Goal: Book appointment/travel/reservation

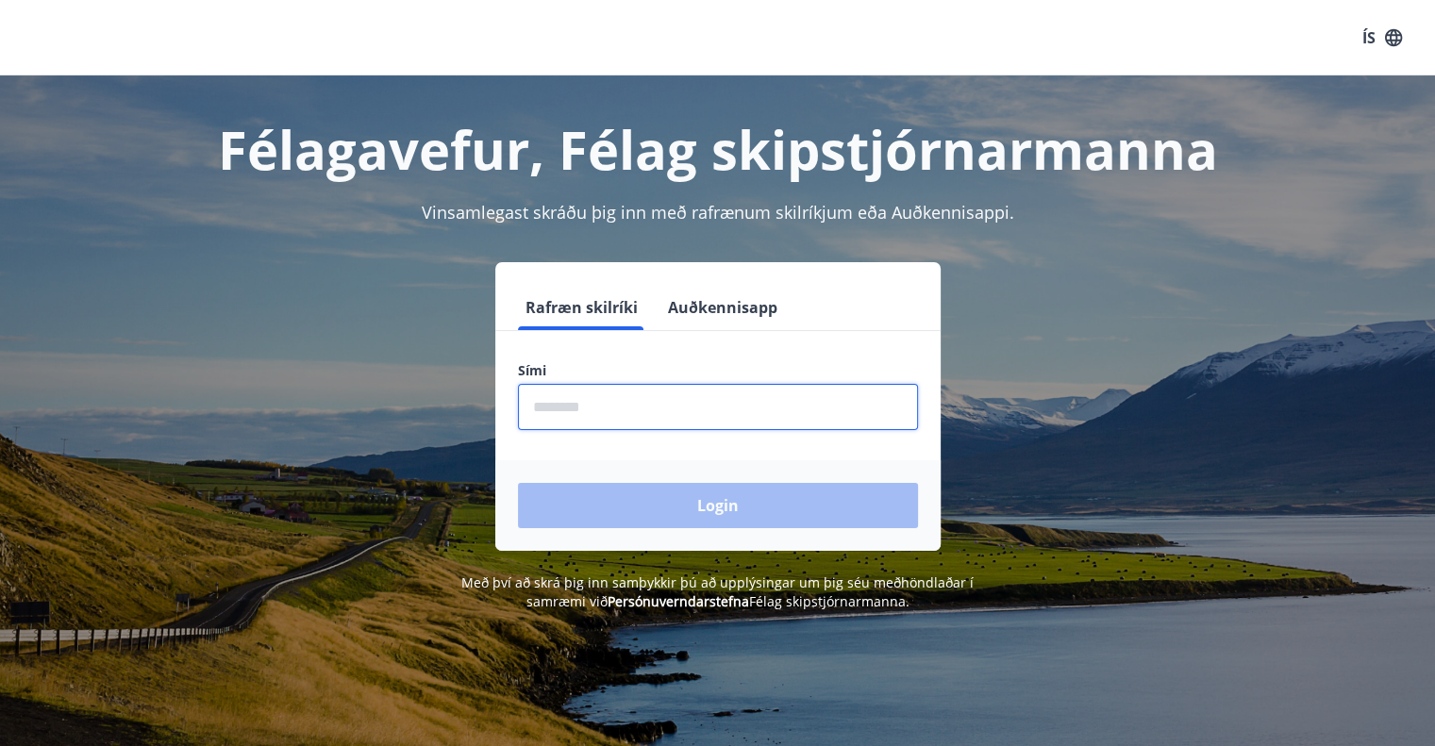
click at [609, 414] on input "phone" at bounding box center [718, 407] width 400 height 46
type input "********"
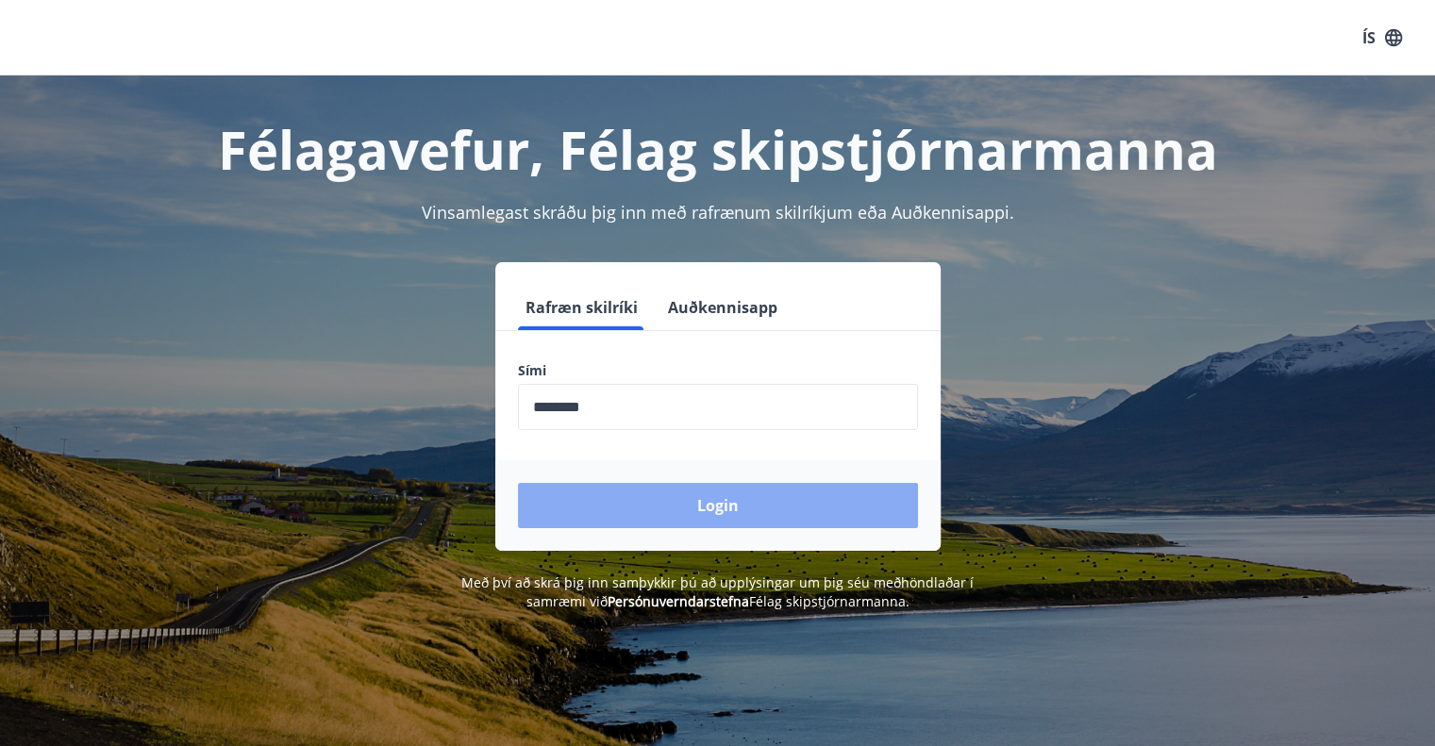
click at [660, 506] on button "Login" at bounding box center [718, 505] width 400 height 45
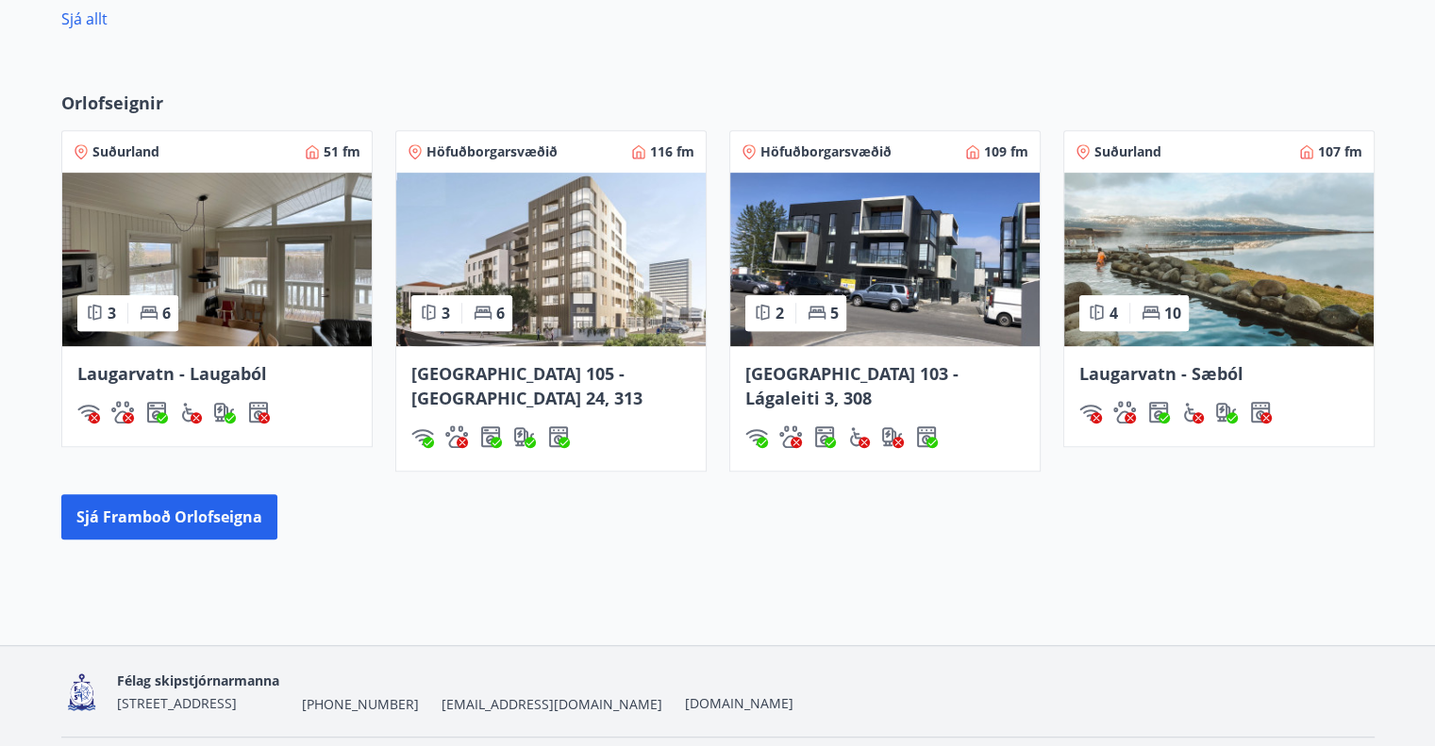
scroll to position [1035, 0]
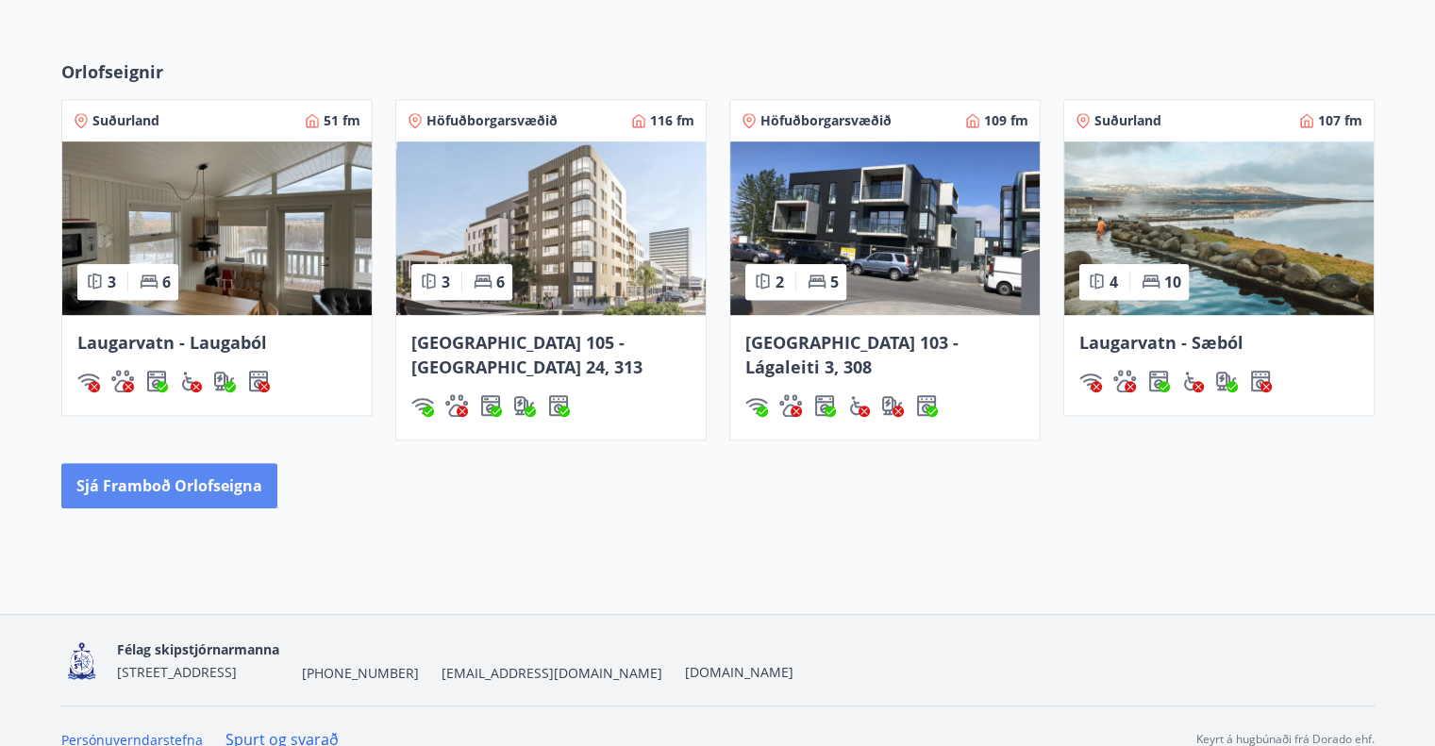
click at [183, 463] on button "Sjá framboð orlofseigna" at bounding box center [169, 485] width 216 height 45
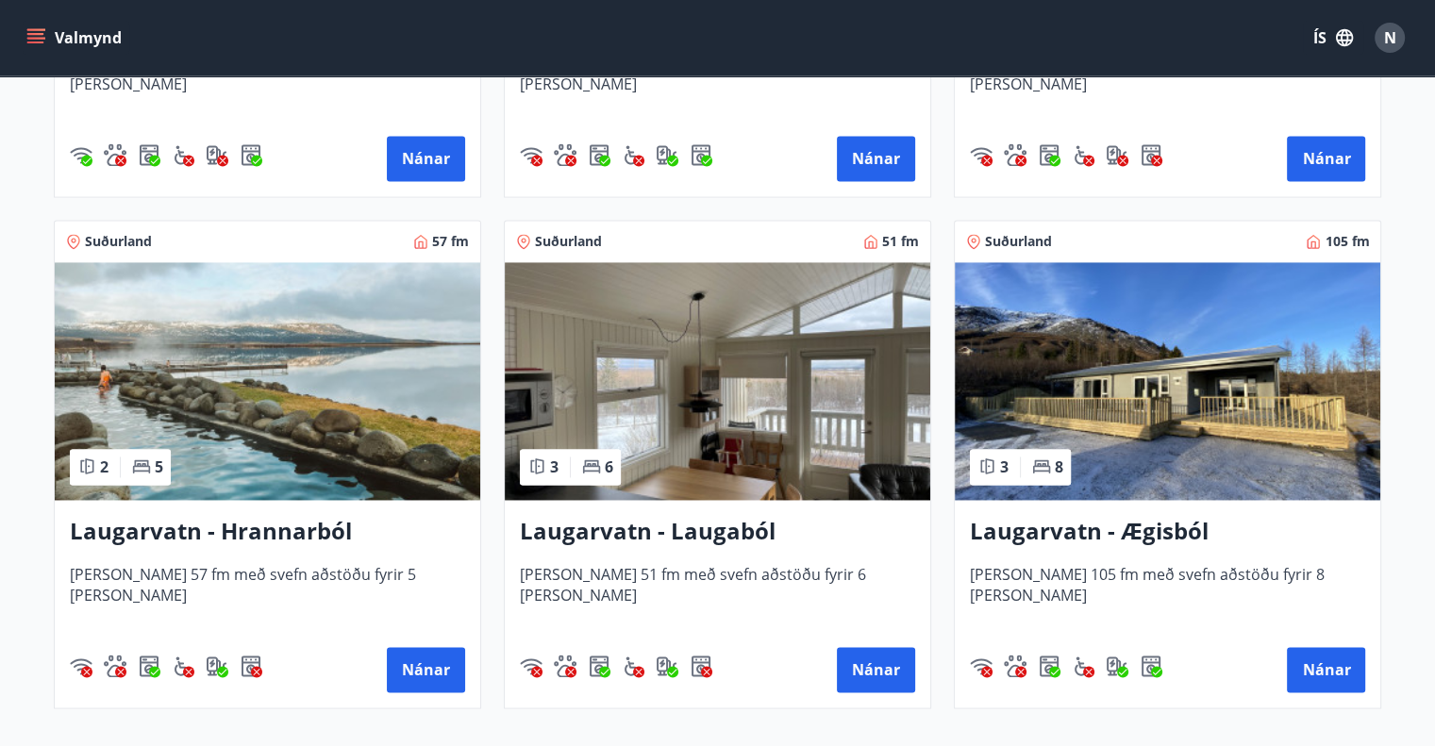
scroll to position [2830, 0]
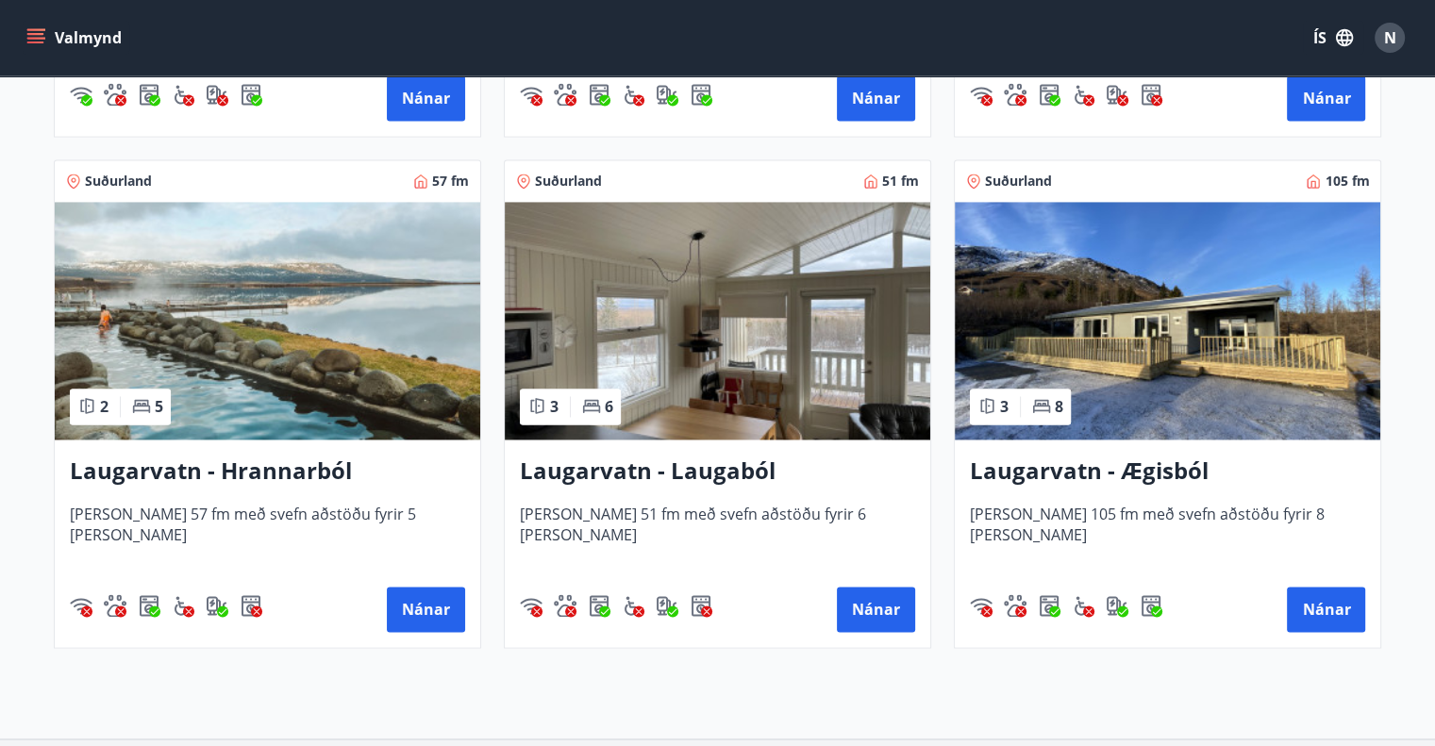
click at [1148, 471] on h3 "Laugarvatn - Ægisból" at bounding box center [1167, 472] width 395 height 34
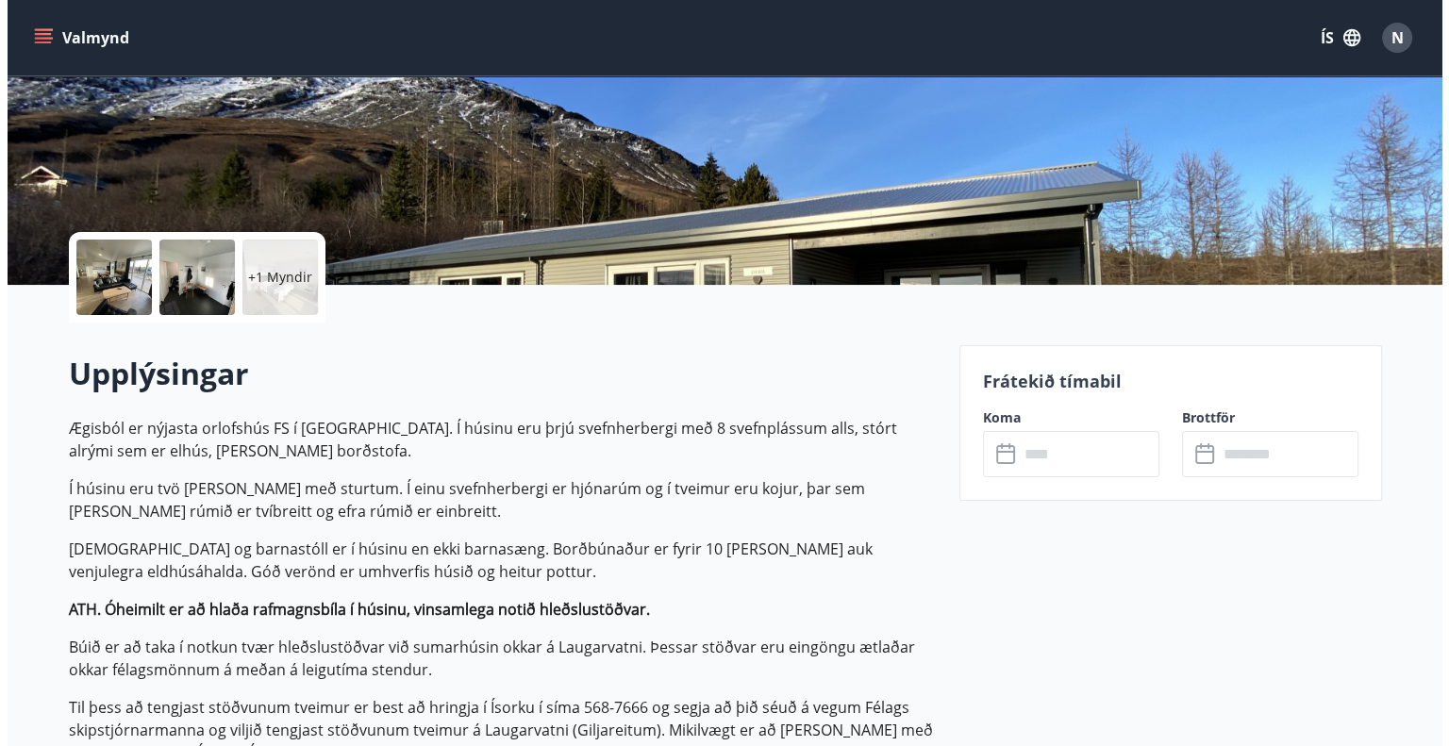
scroll to position [94, 0]
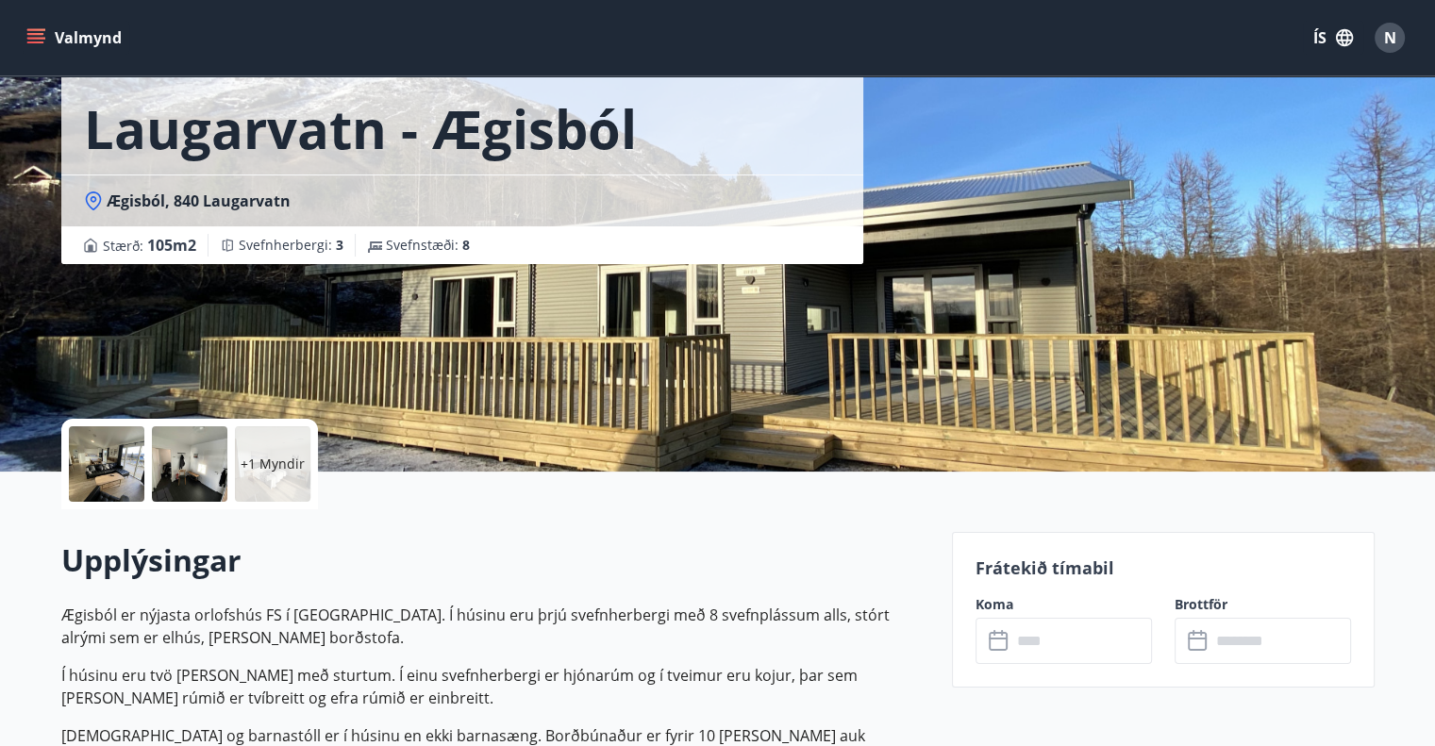
click at [119, 460] on div at bounding box center [106, 463] width 75 height 75
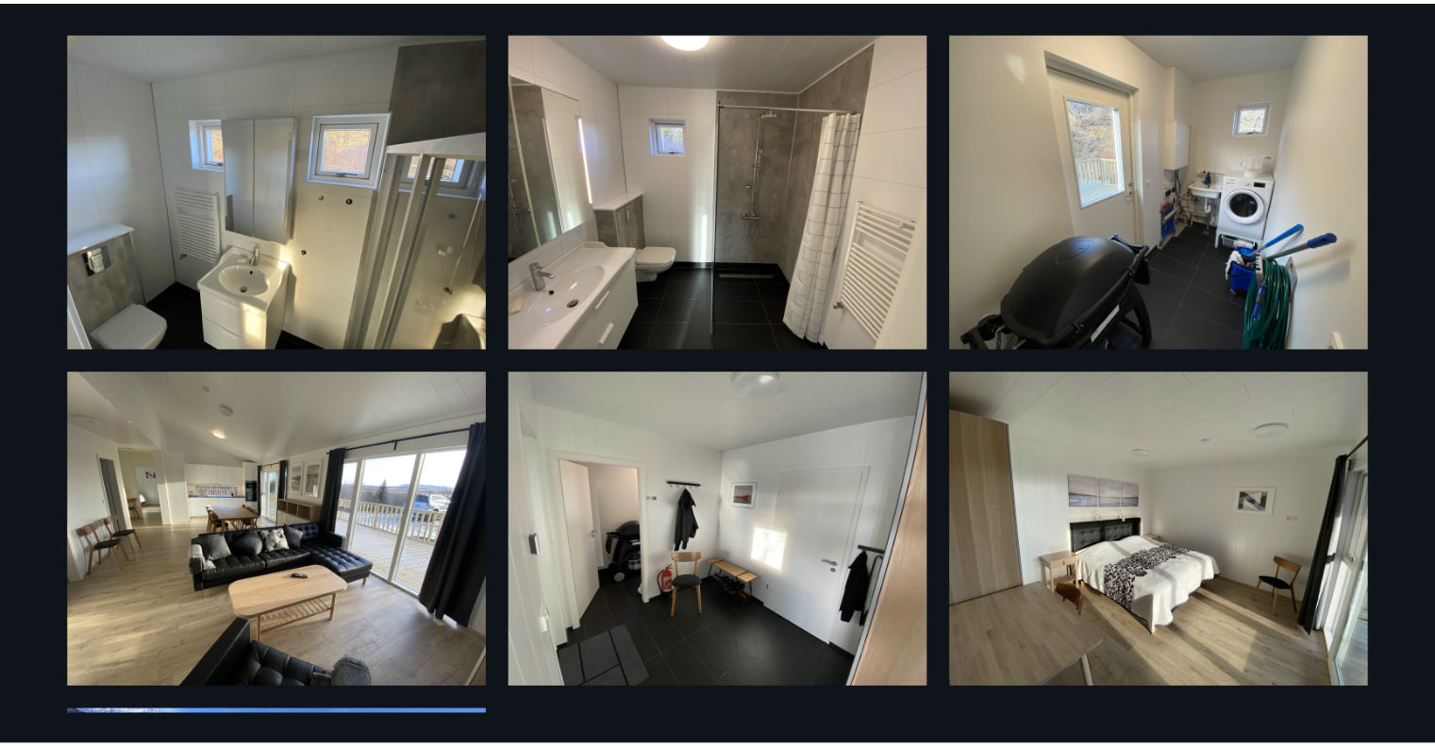
scroll to position [0, 0]
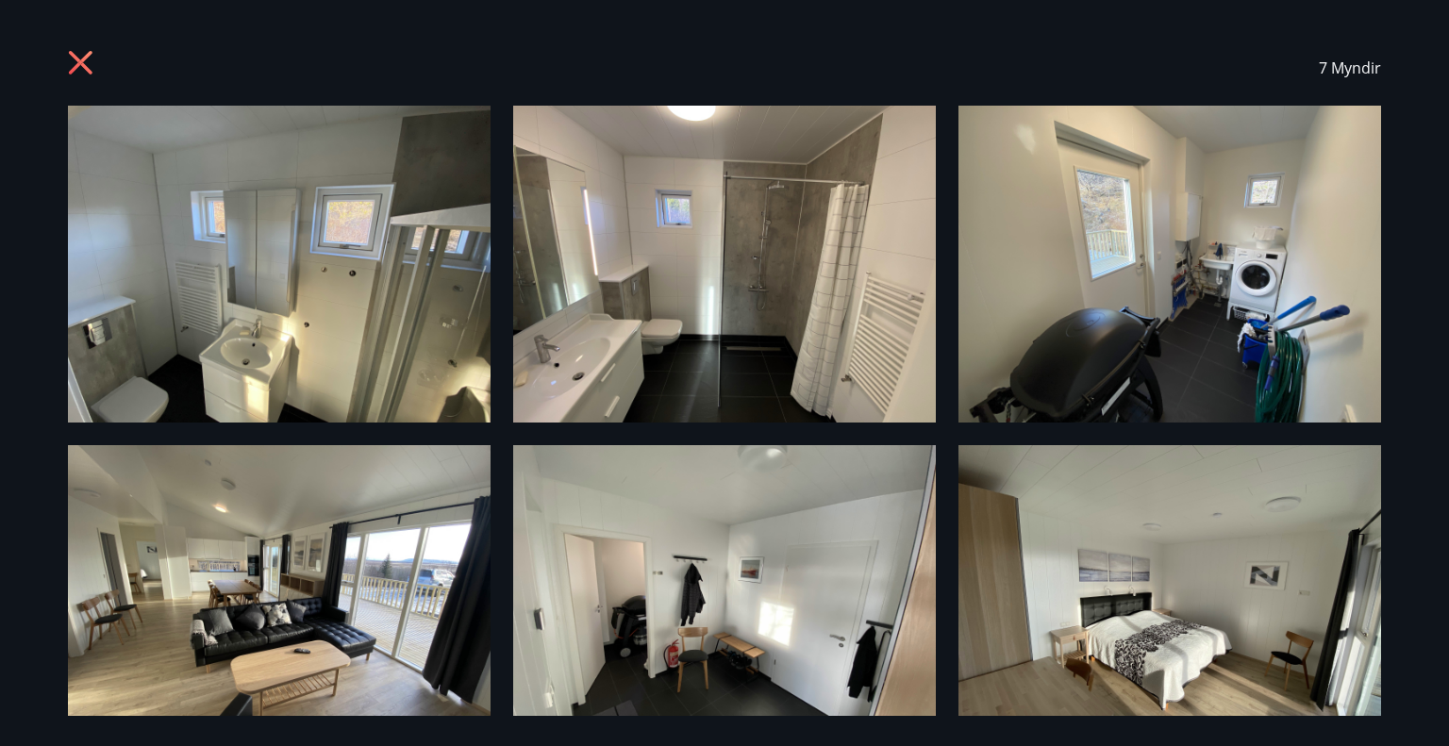
click at [88, 56] on icon at bounding box center [81, 63] width 24 height 24
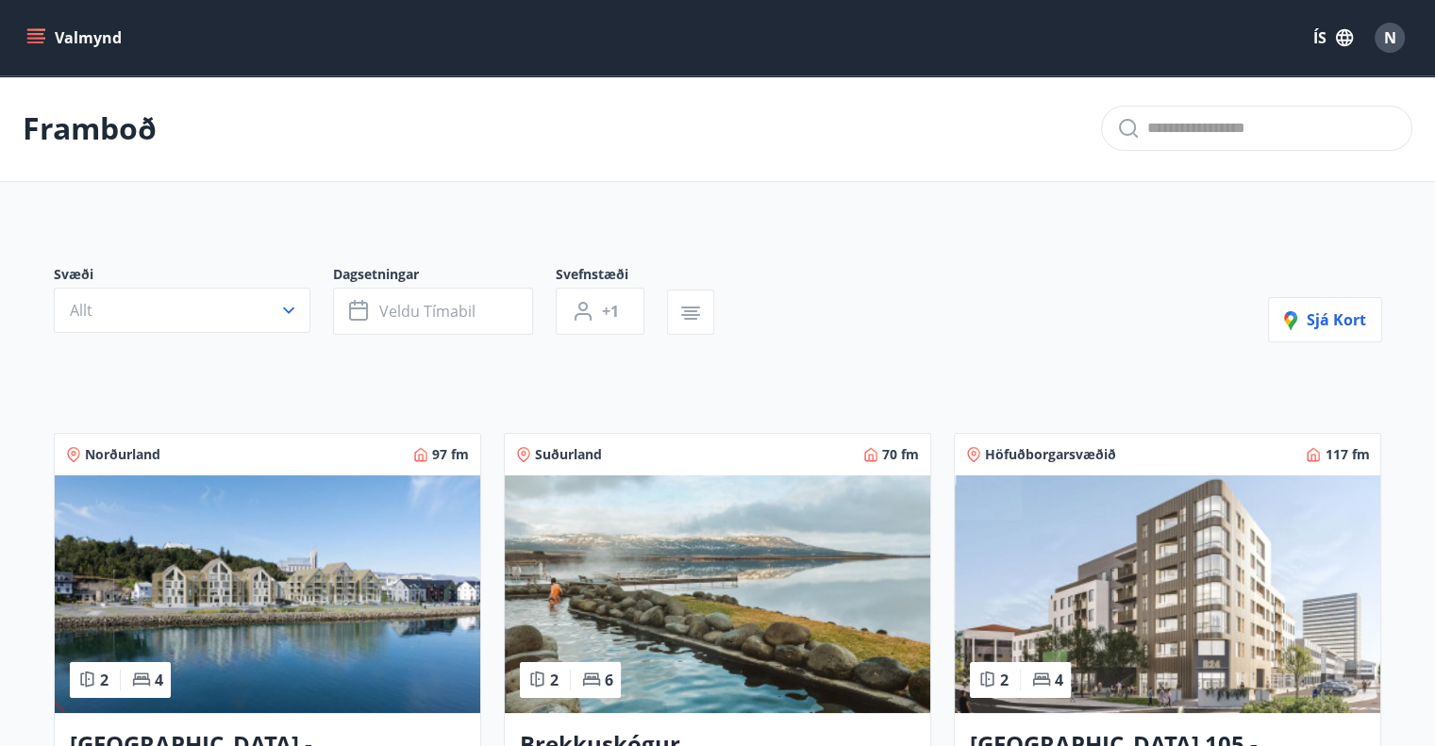
click at [29, 40] on icon "menu" at bounding box center [35, 37] width 19 height 19
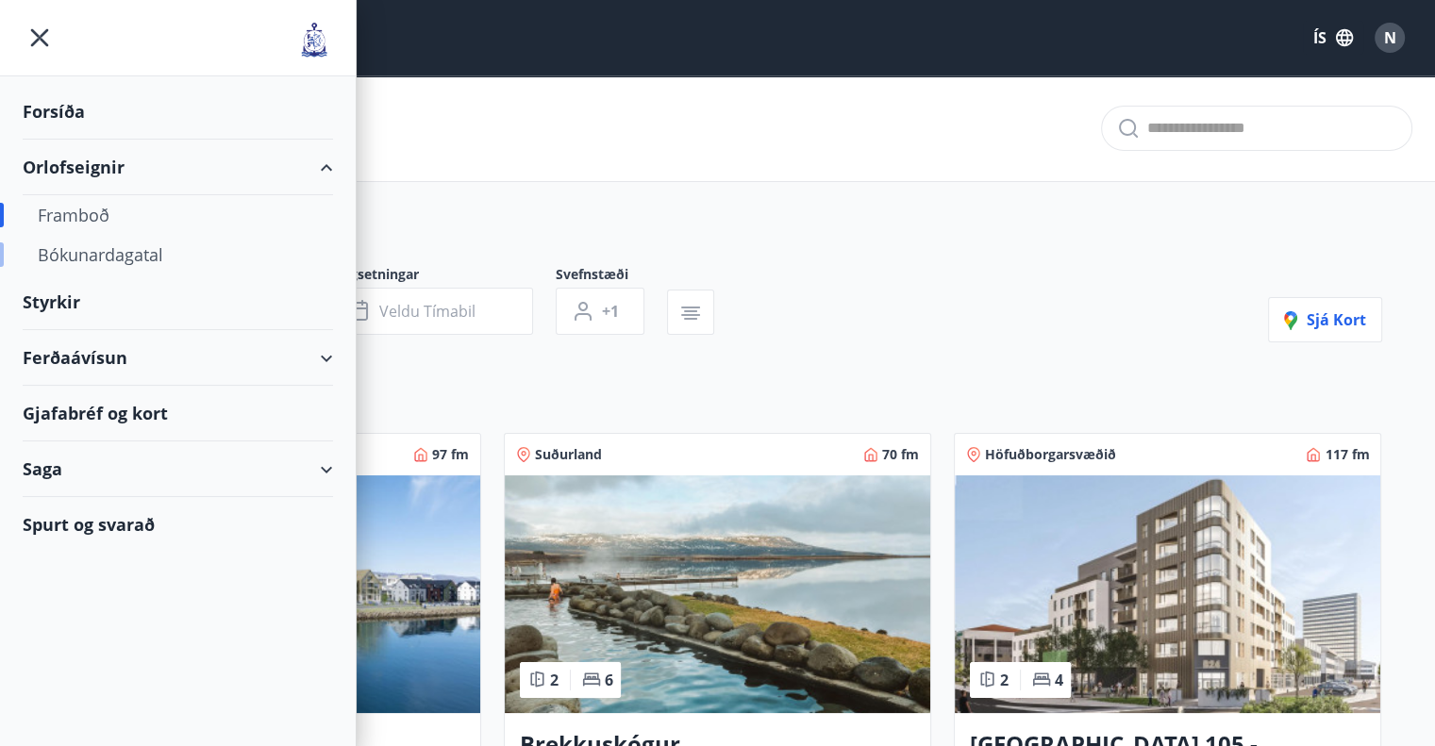
click at [80, 260] on div "Bókunardagatal" at bounding box center [178, 255] width 280 height 40
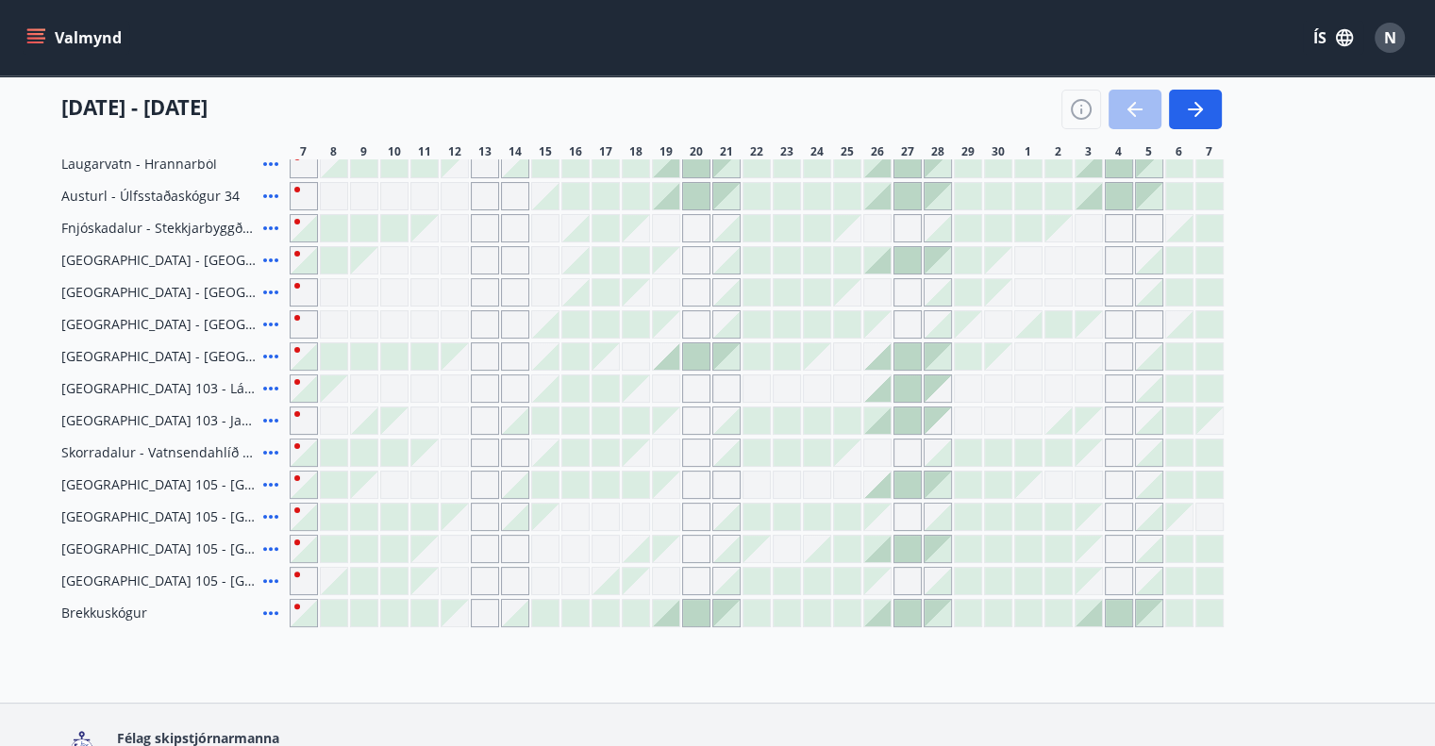
scroll to position [188, 0]
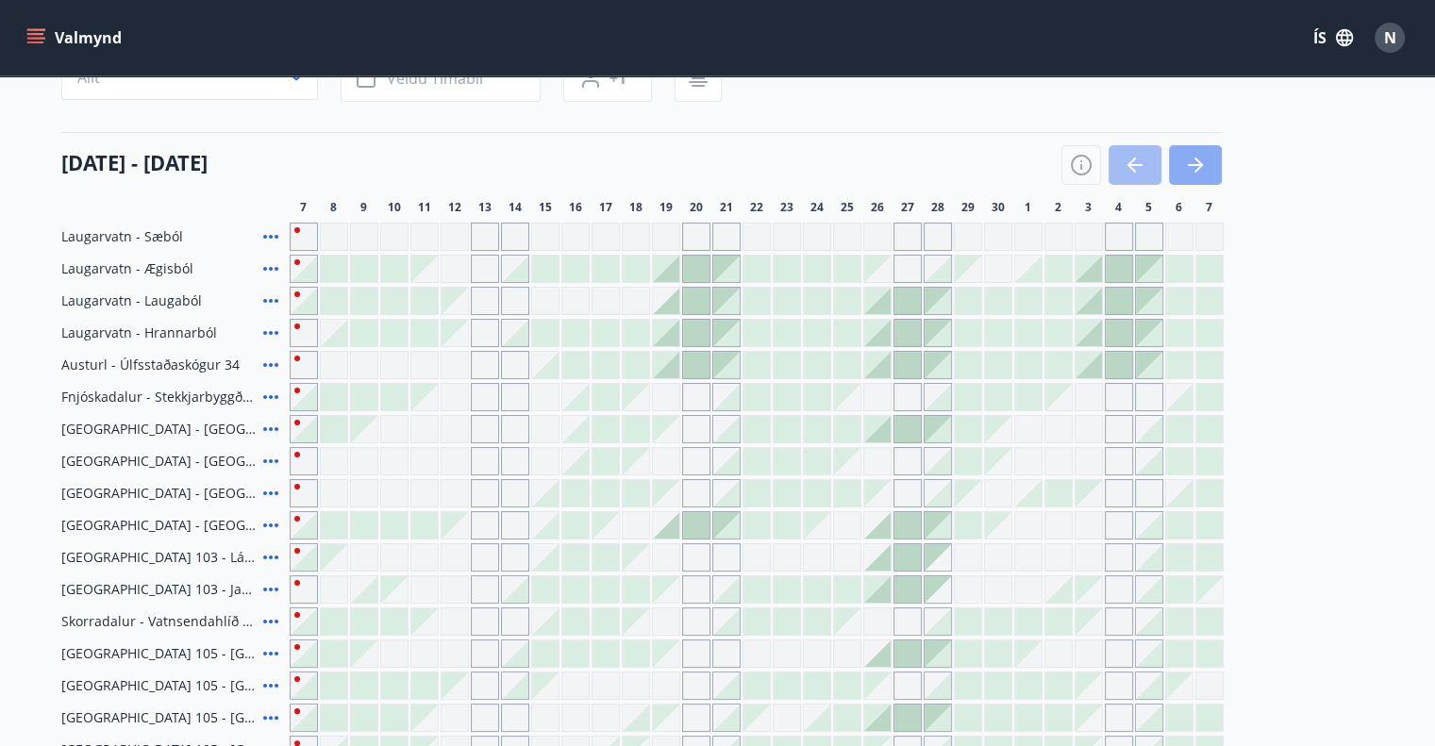
click at [1203, 154] on icon "button" at bounding box center [1195, 165] width 23 height 23
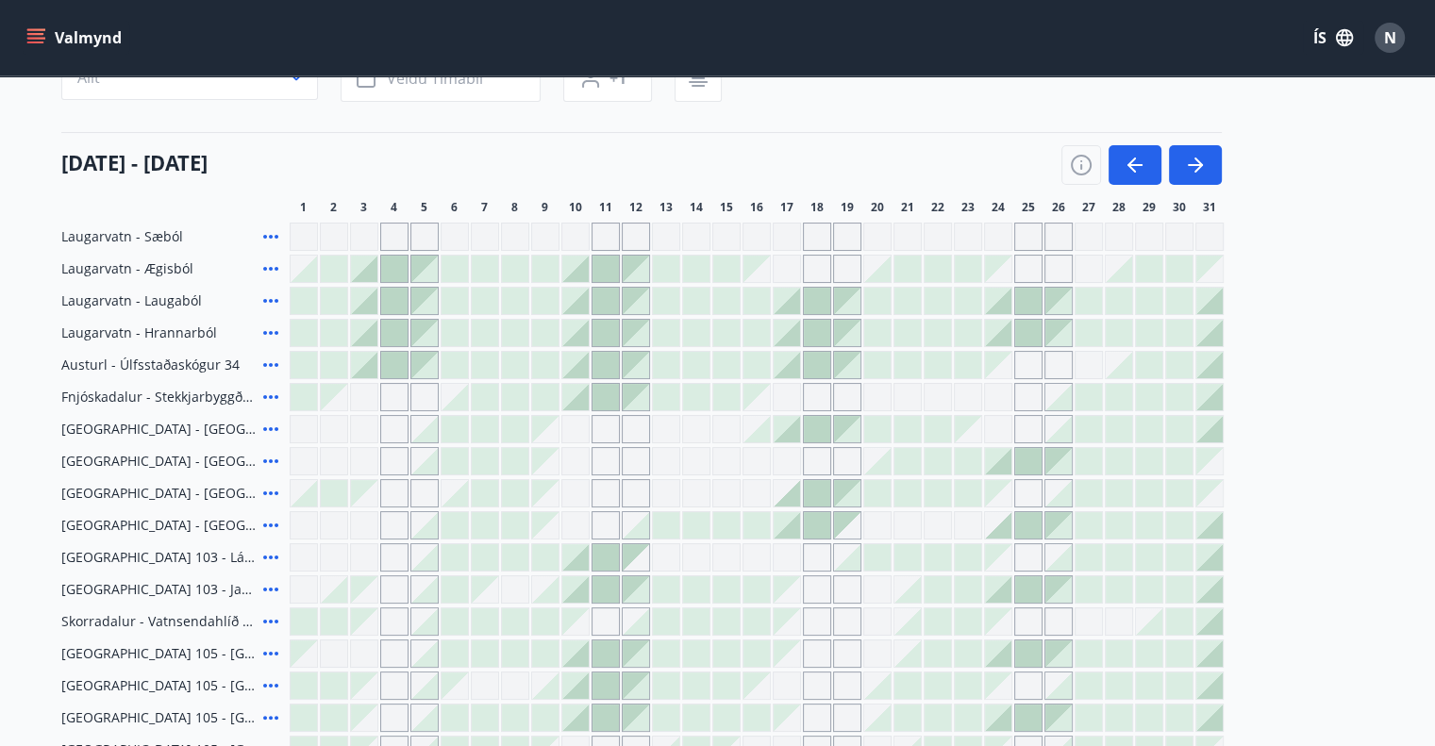
click at [1170, 269] on div at bounding box center [1179, 269] width 26 height 26
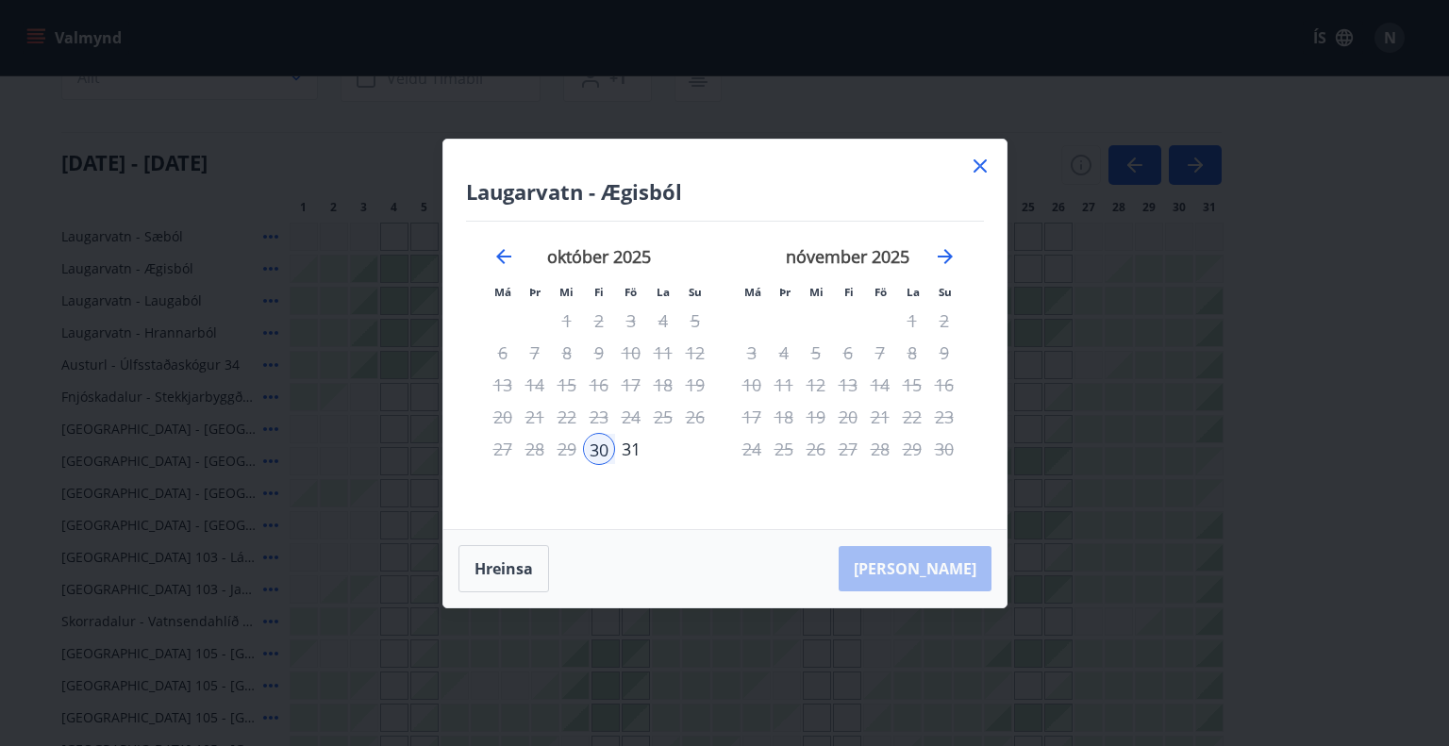
click at [976, 165] on icon at bounding box center [980, 166] width 23 height 23
click at [479, 568] on div at bounding box center [485, 557] width 26 height 26
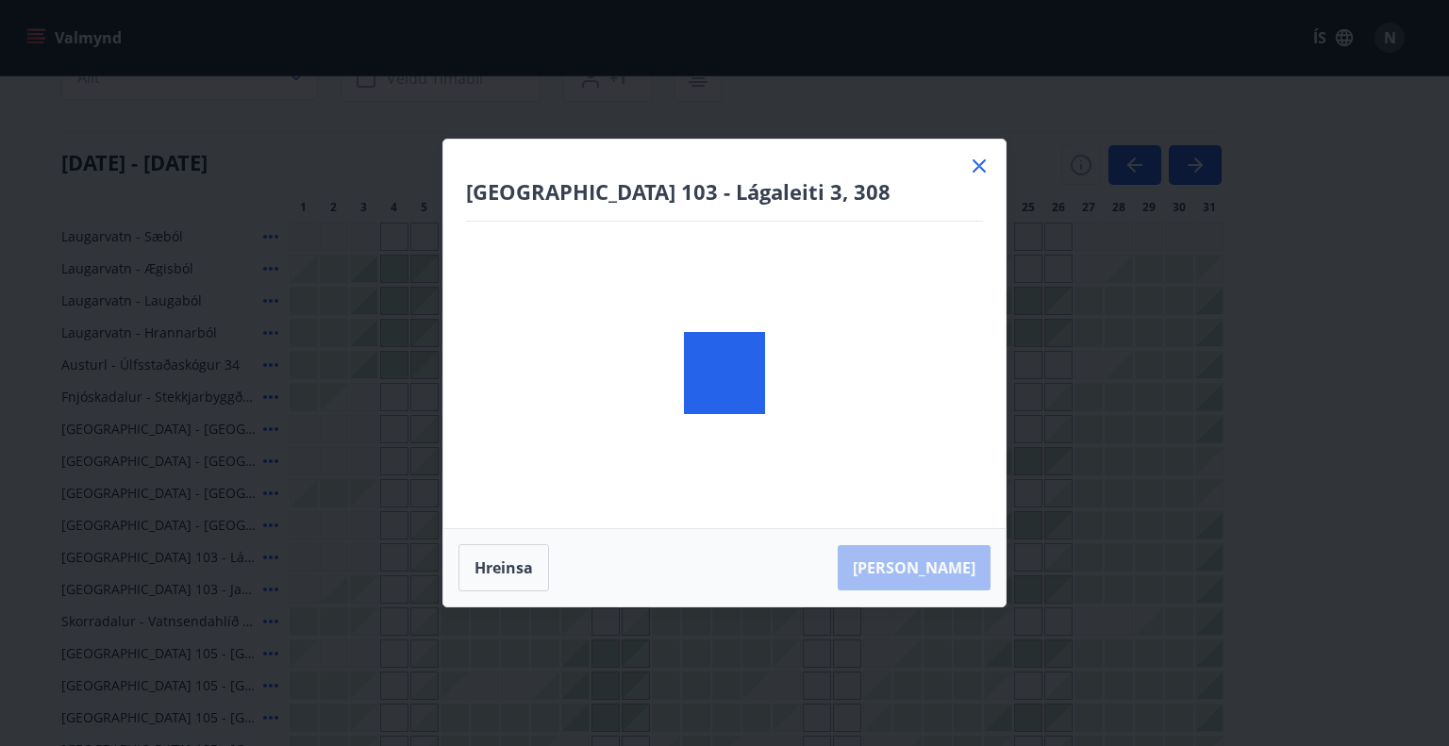
click at [971, 164] on icon at bounding box center [979, 166] width 23 height 23
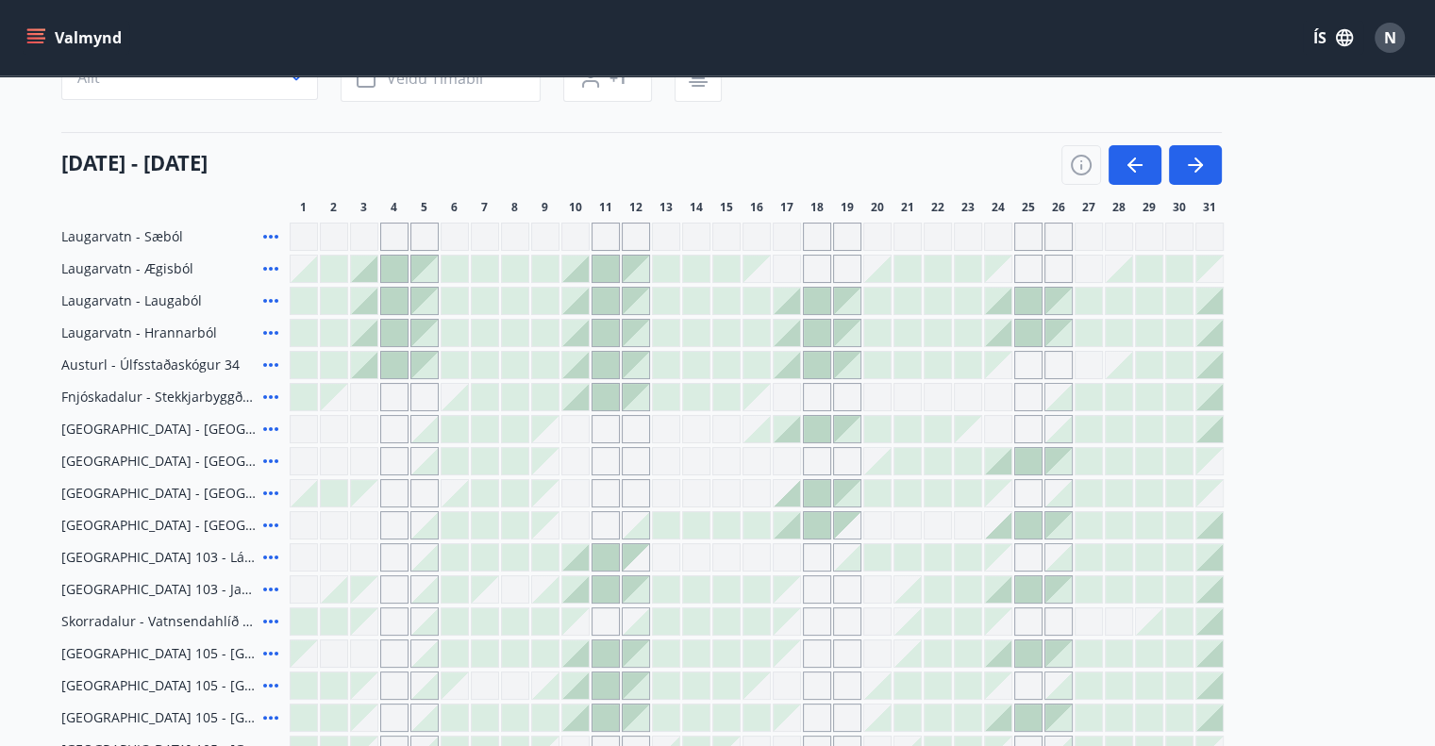
click at [1173, 260] on div at bounding box center [1179, 269] width 26 height 26
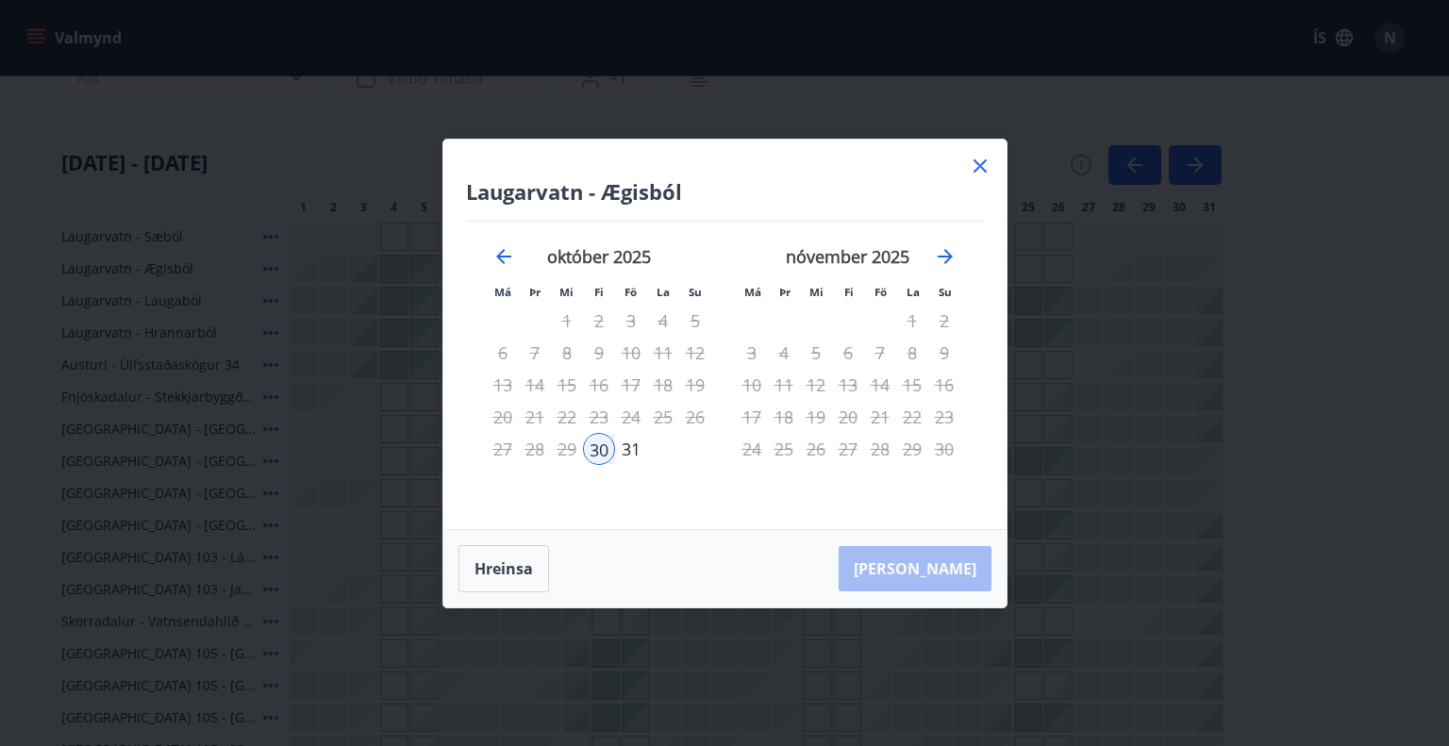
click at [981, 169] on icon at bounding box center [979, 165] width 13 height 13
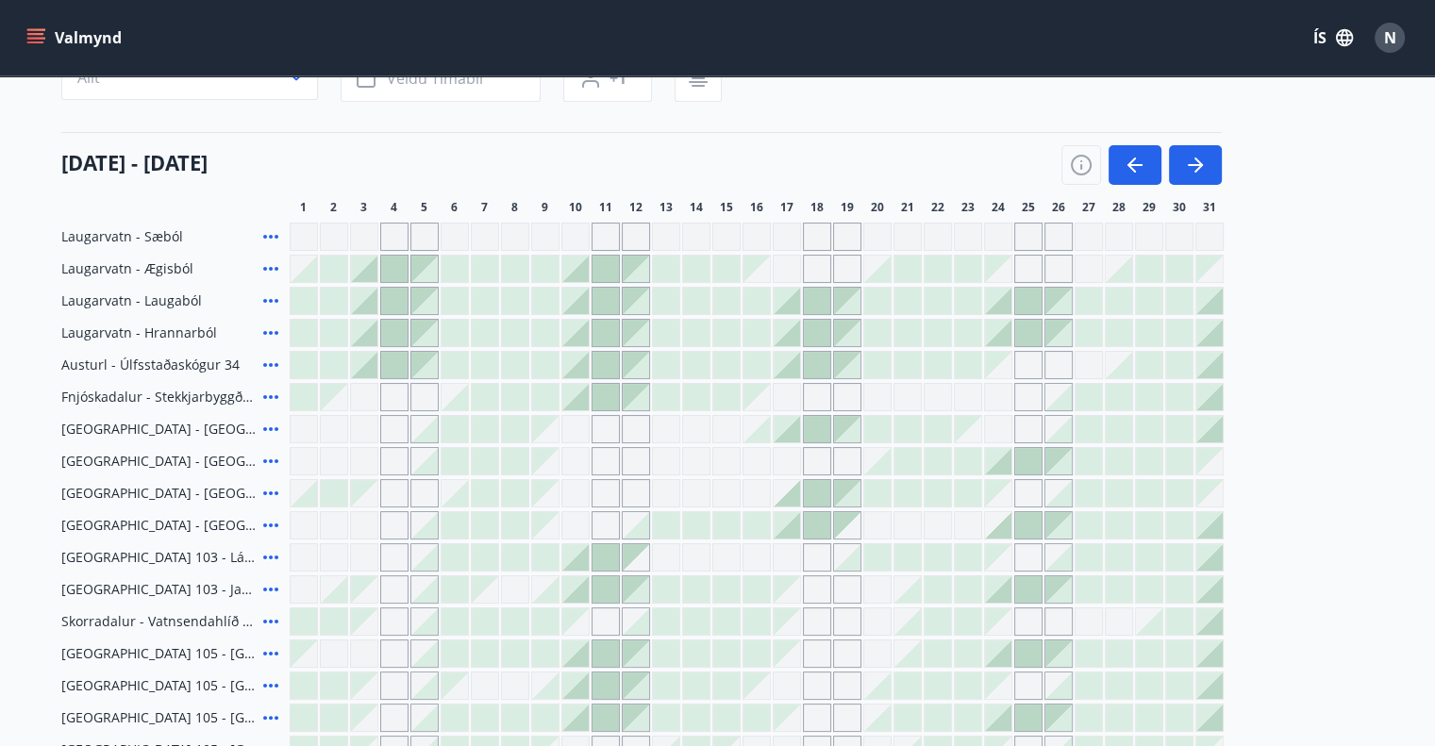
click at [1204, 274] on div "Gráir dagar eru ekki bókanlegir" at bounding box center [1209, 269] width 26 height 26
click at [1209, 262] on div "Gráir dagar eru ekki bókanlegir" at bounding box center [1209, 269] width 26 height 26
click at [1315, 504] on div "Laugarvatn - Sæból Laugarvatn - Ægisból Gráir dagar eru ekki bókanlegir Laugarv…" at bounding box center [717, 509] width 1313 height 573
click at [1173, 142] on div "01 október - 31 október" at bounding box center [641, 158] width 1160 height 53
click at [1200, 162] on icon "button" at bounding box center [1198, 165] width 8 height 15
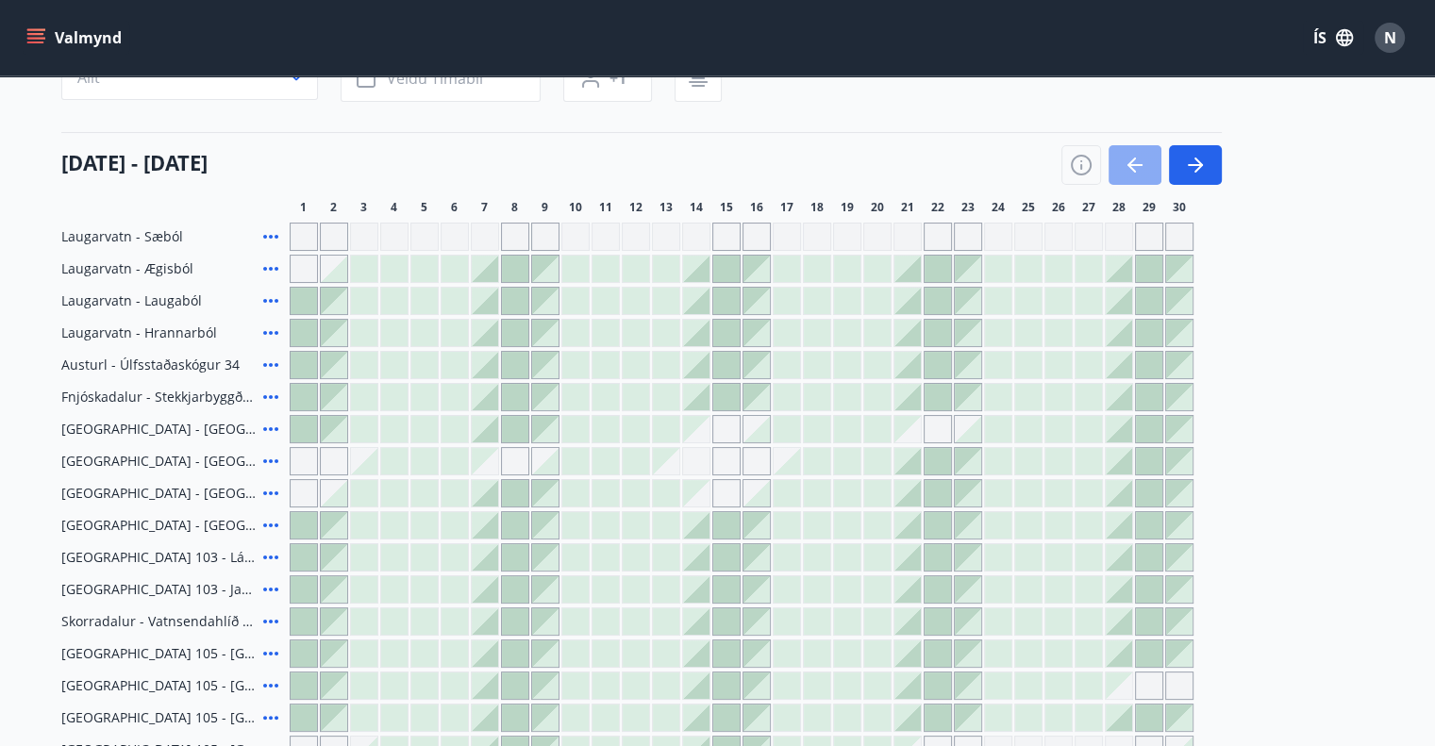
click at [1143, 158] on icon "button" at bounding box center [1134, 165] width 23 height 23
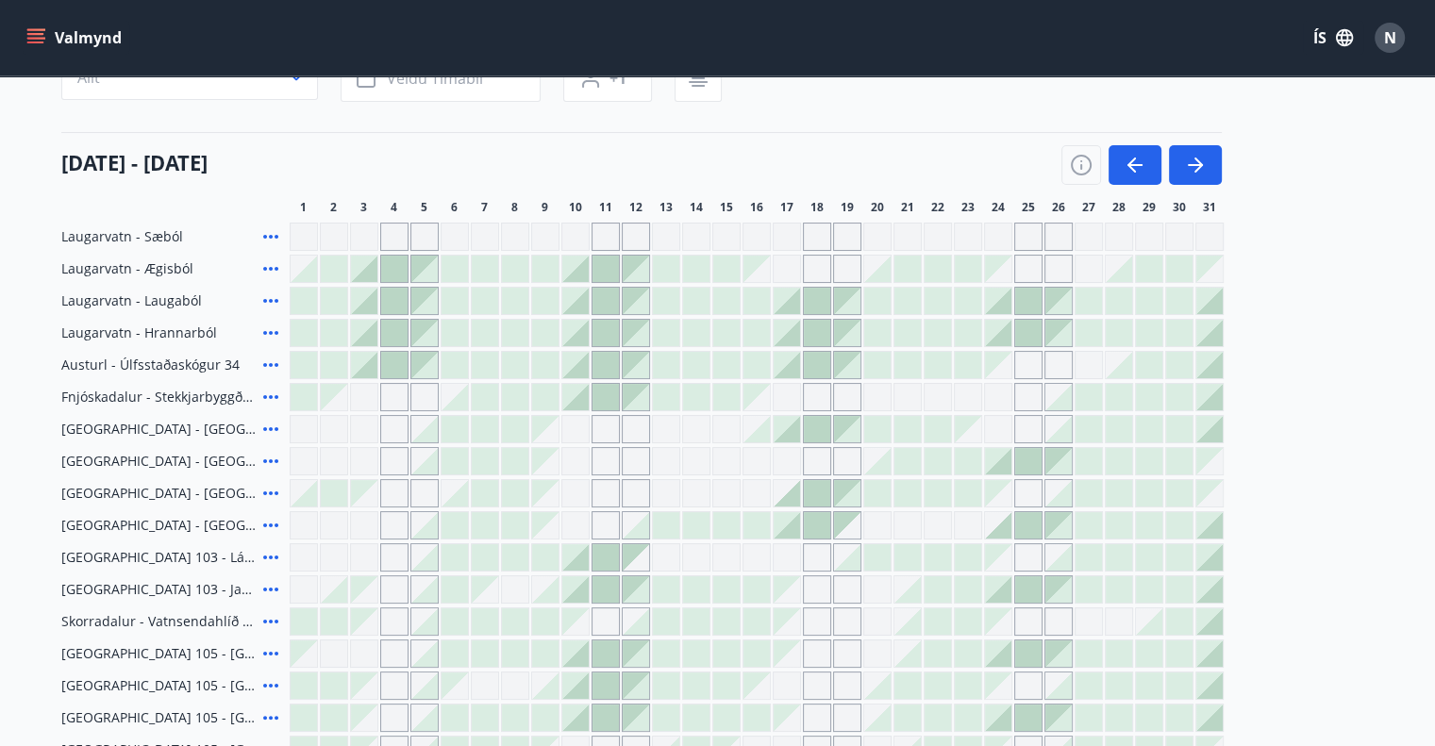
click at [1186, 234] on div "Gráir dagar eru ekki bókanlegir" at bounding box center [1179, 237] width 28 height 28
click at [1308, 280] on div "Laugarvatn - Sæból Gráir dagar eru ekki bókanlegir Laugarvatn - Ægisból Laugarv…" at bounding box center [717, 509] width 1313 height 573
click at [1210, 295] on div at bounding box center [1209, 301] width 26 height 26
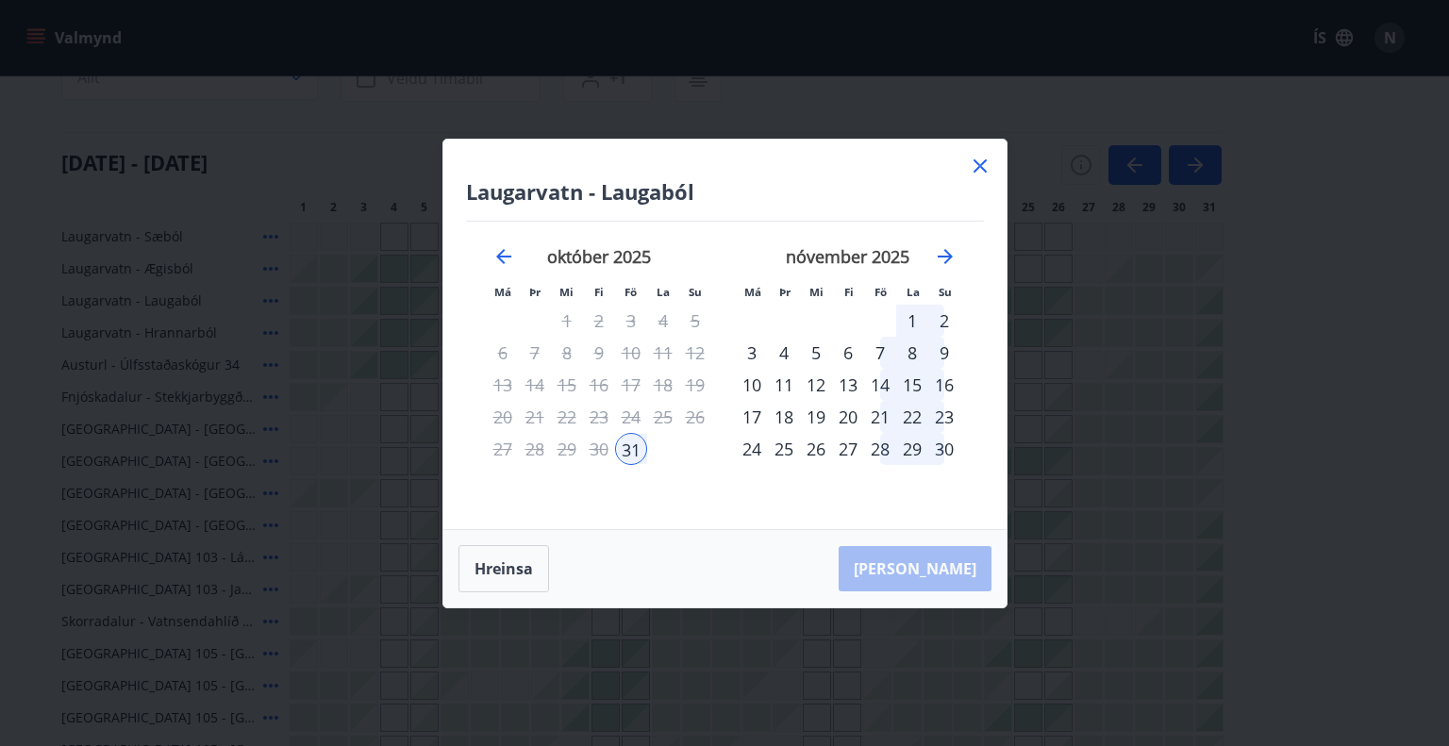
click at [779, 344] on div "4" at bounding box center [784, 353] width 32 height 32
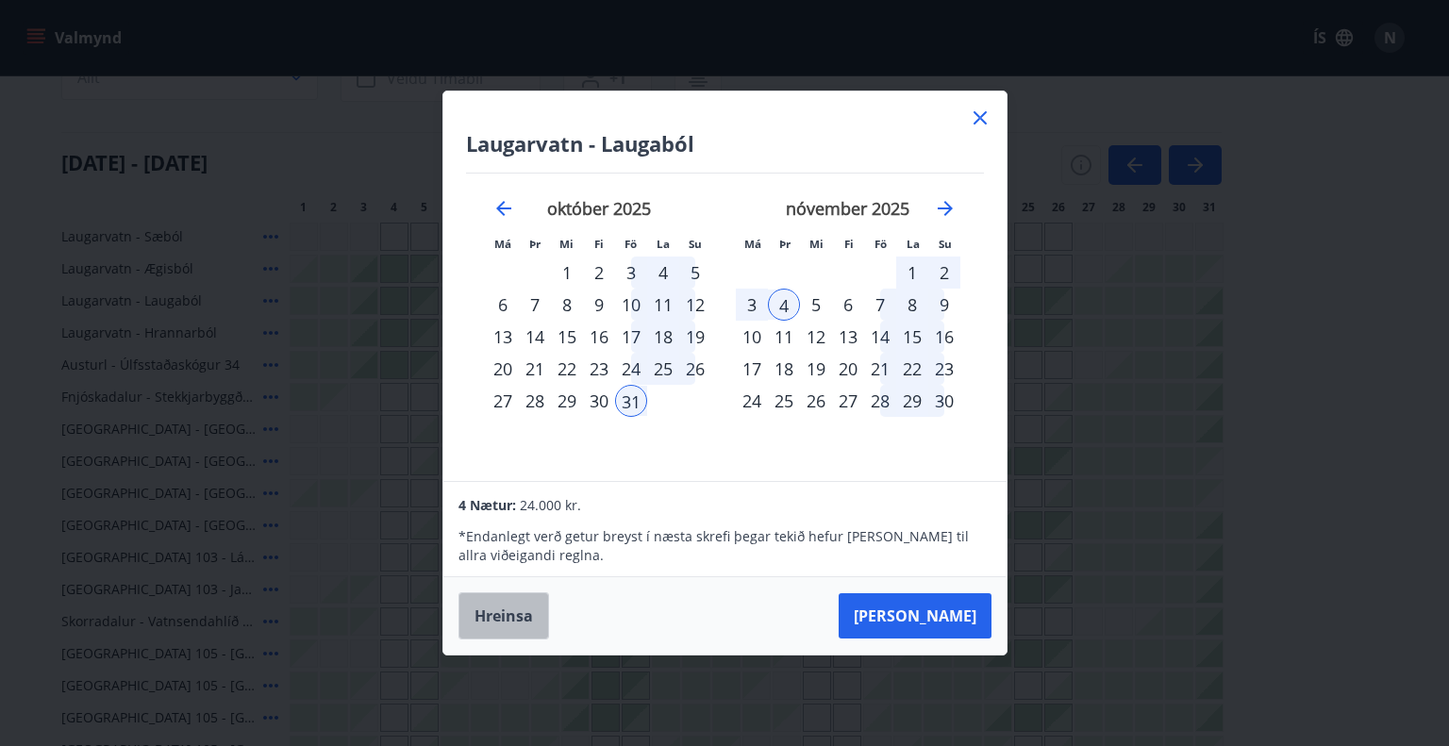
click at [486, 608] on button "Hreinsa" at bounding box center [503, 615] width 91 height 47
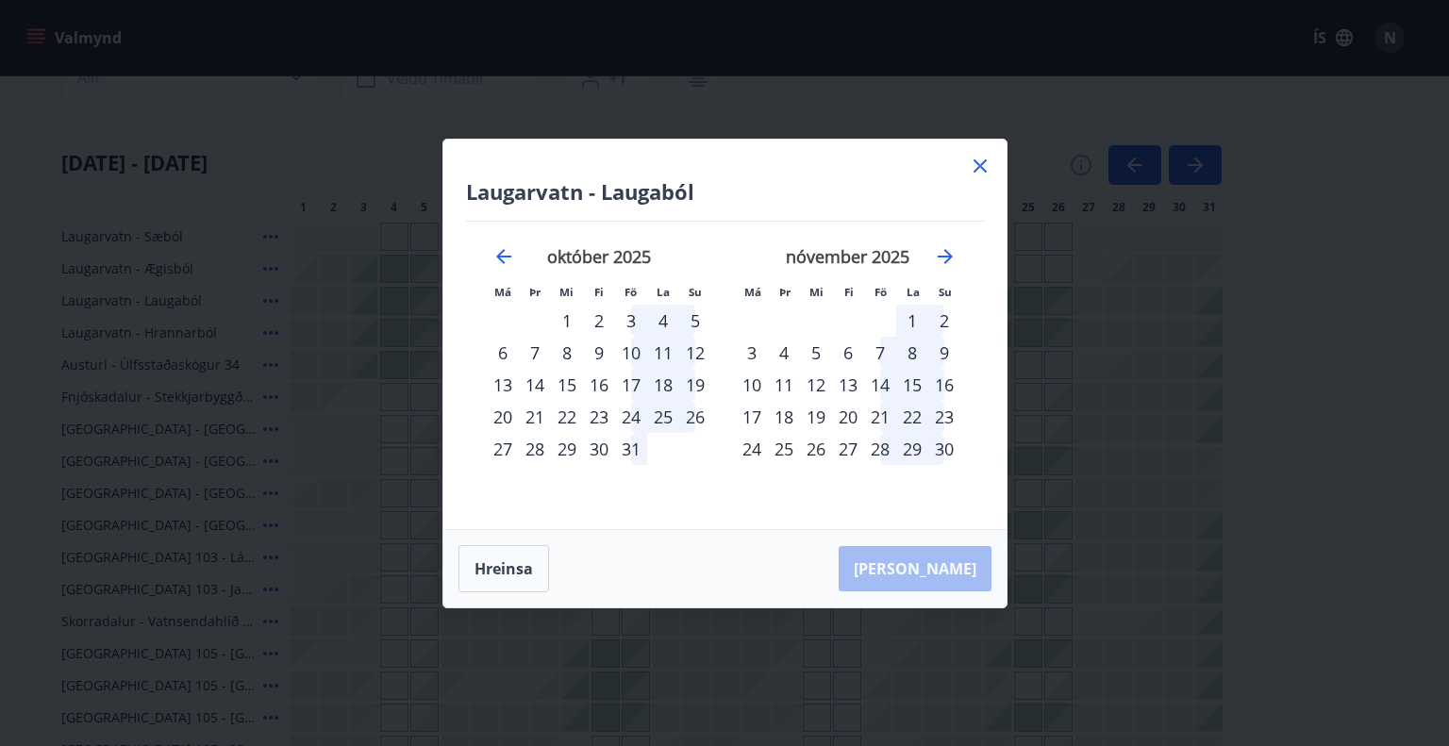
click at [990, 166] on icon at bounding box center [980, 166] width 23 height 23
click at [974, 167] on div "01 október - 31 október" at bounding box center [641, 158] width 1160 height 53
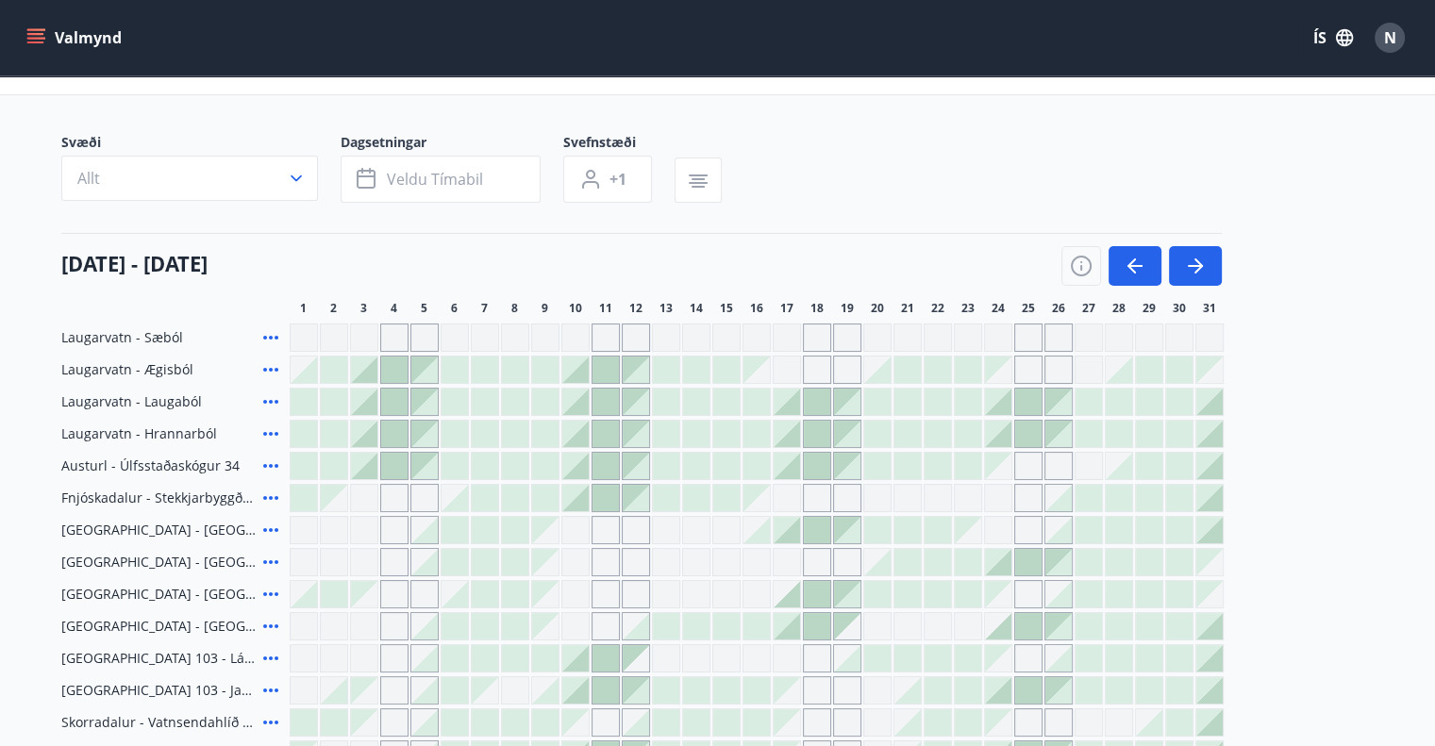
scroll to position [0, 0]
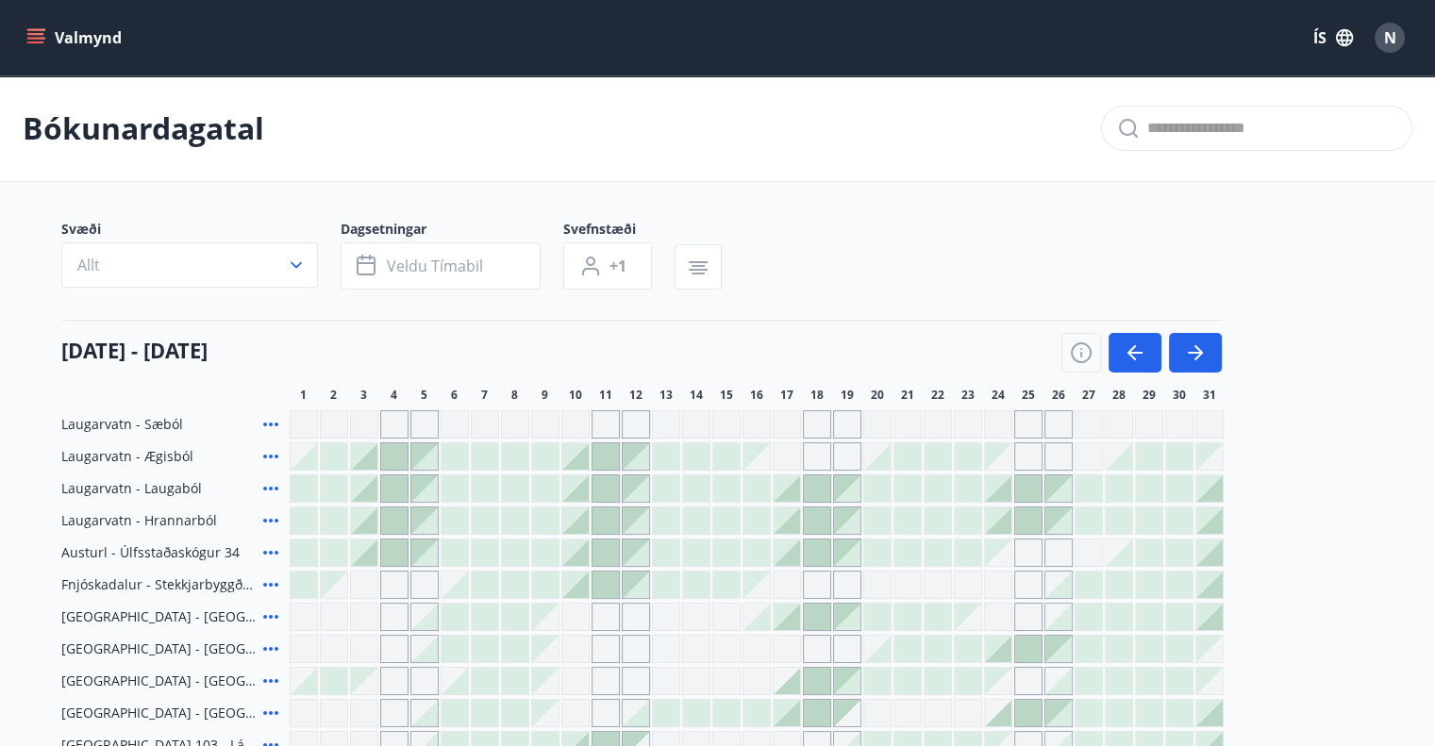
click at [68, 31] on button "Valmynd" at bounding box center [76, 38] width 107 height 34
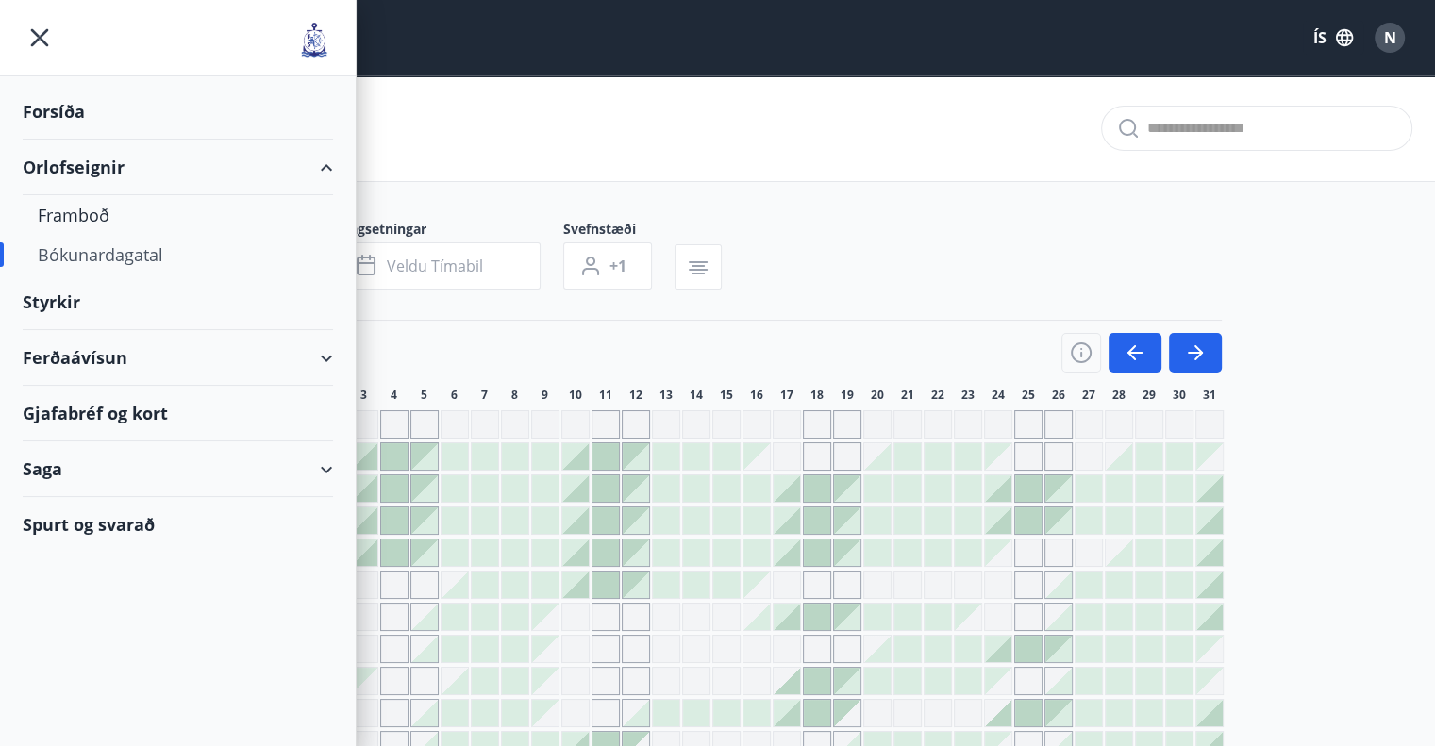
click at [71, 167] on div "Orlofseignir" at bounding box center [178, 168] width 310 height 56
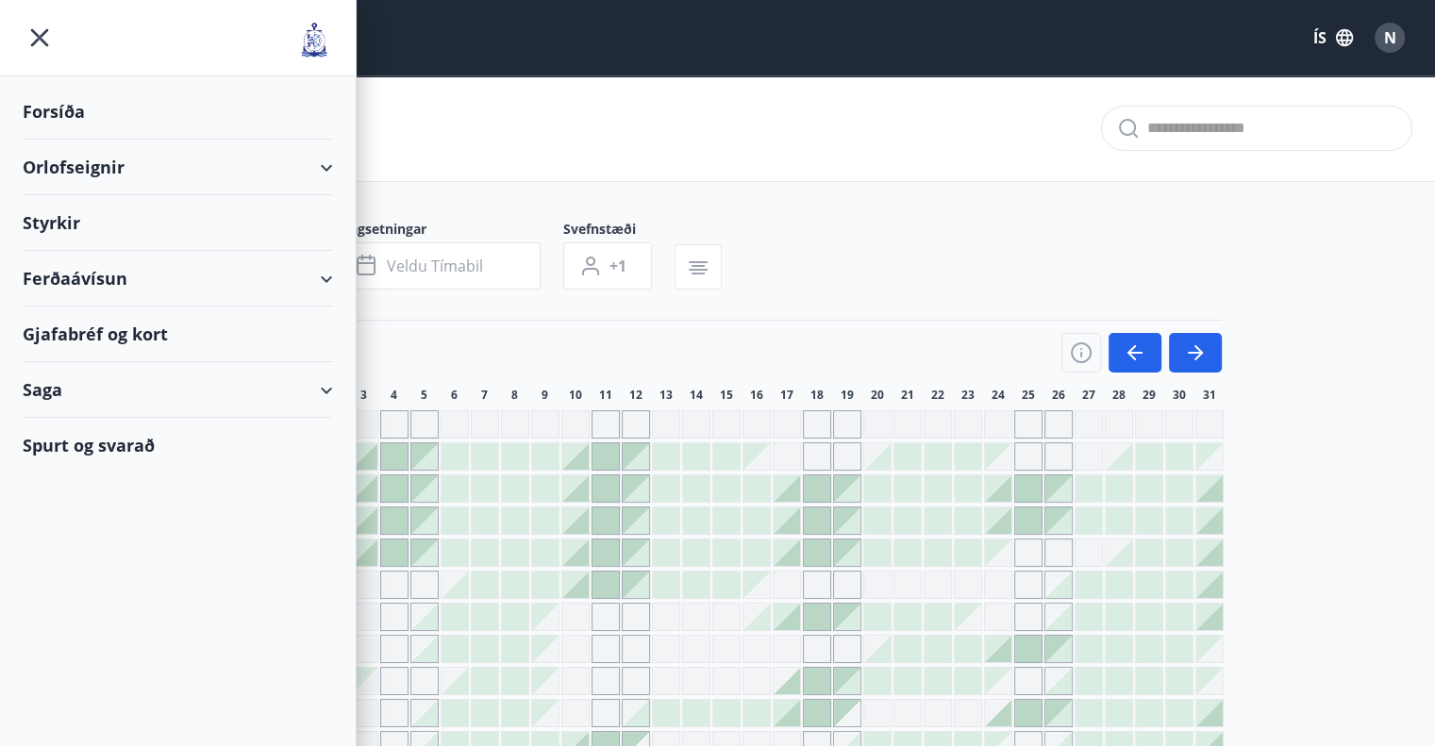
click at [101, 166] on div "Orlofseignir" at bounding box center [178, 168] width 310 height 56
click at [92, 218] on div "Framboð" at bounding box center [178, 215] width 280 height 40
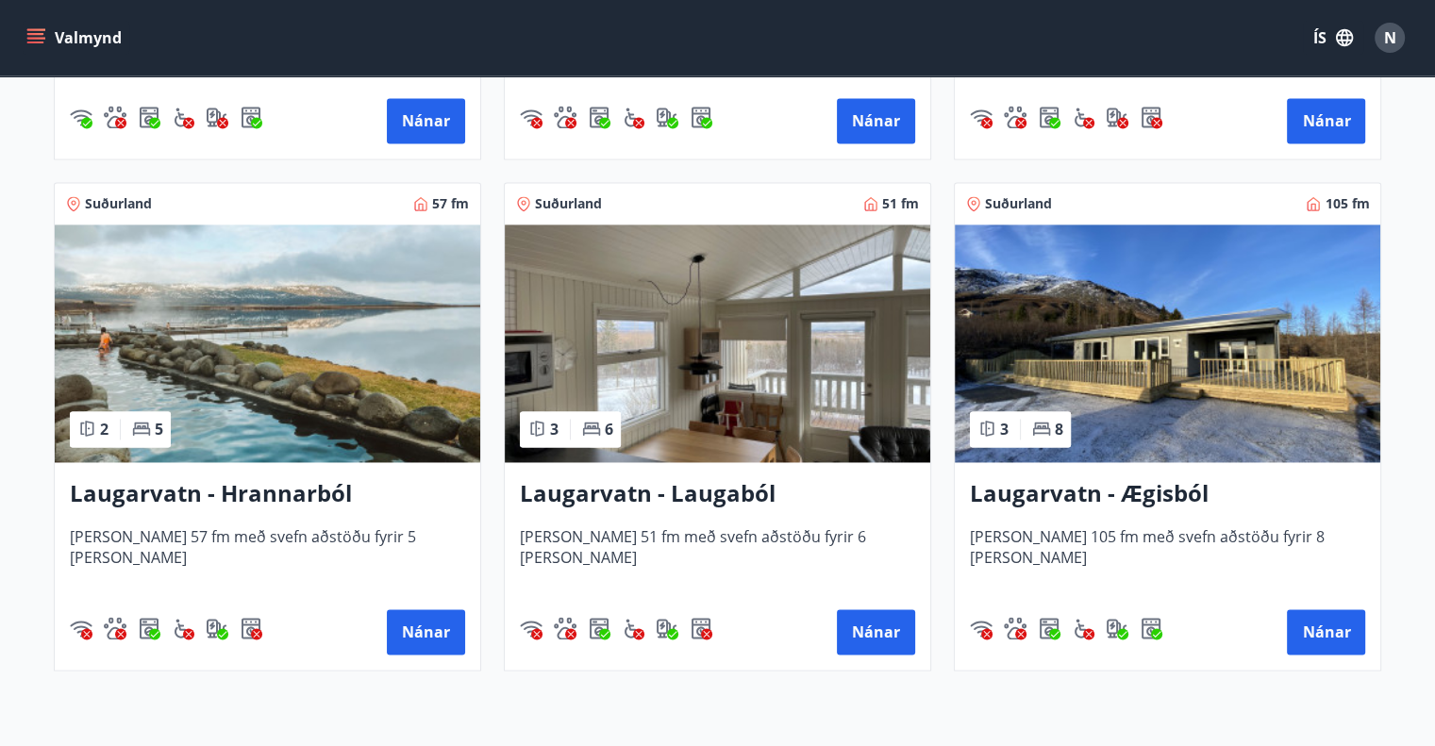
scroll to position [2830, 0]
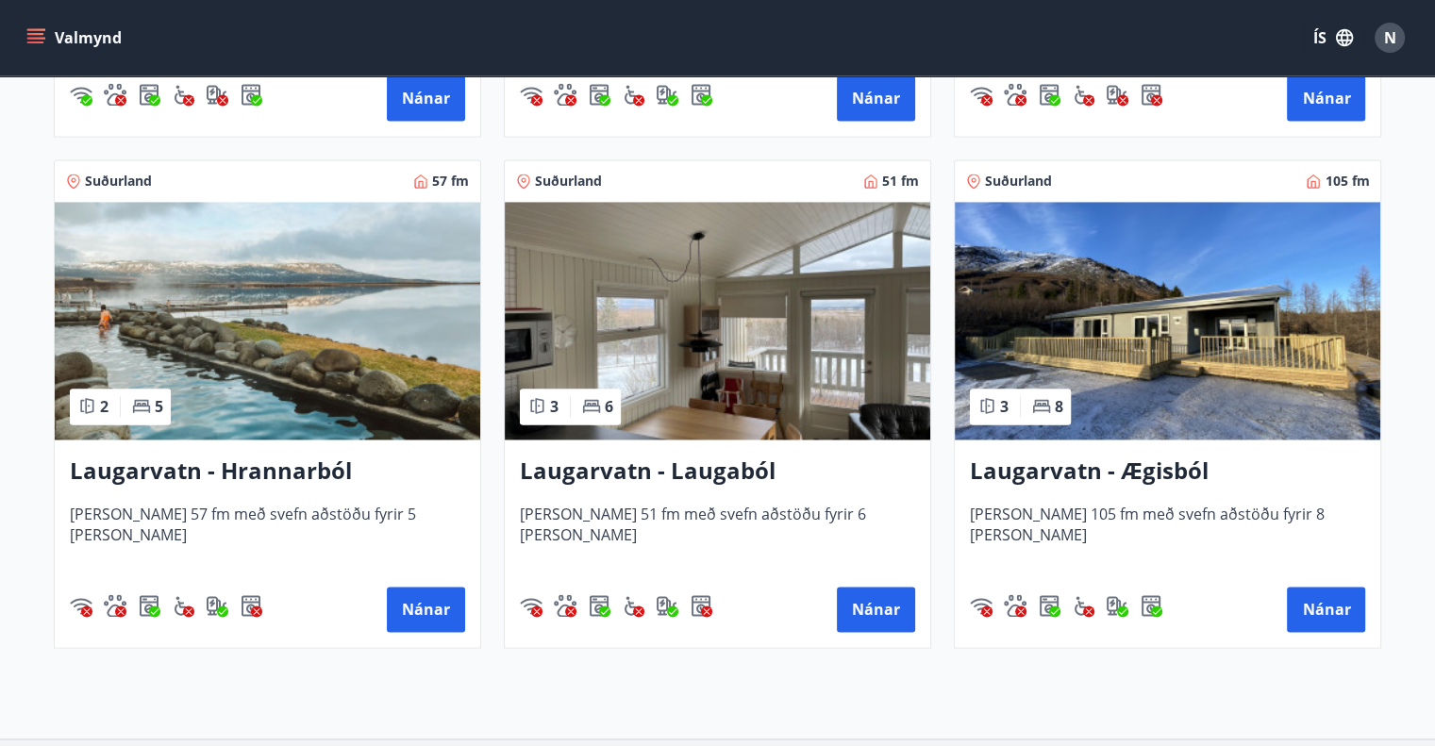
click at [729, 467] on h3 "Laugarvatn - Laugaból" at bounding box center [717, 472] width 395 height 34
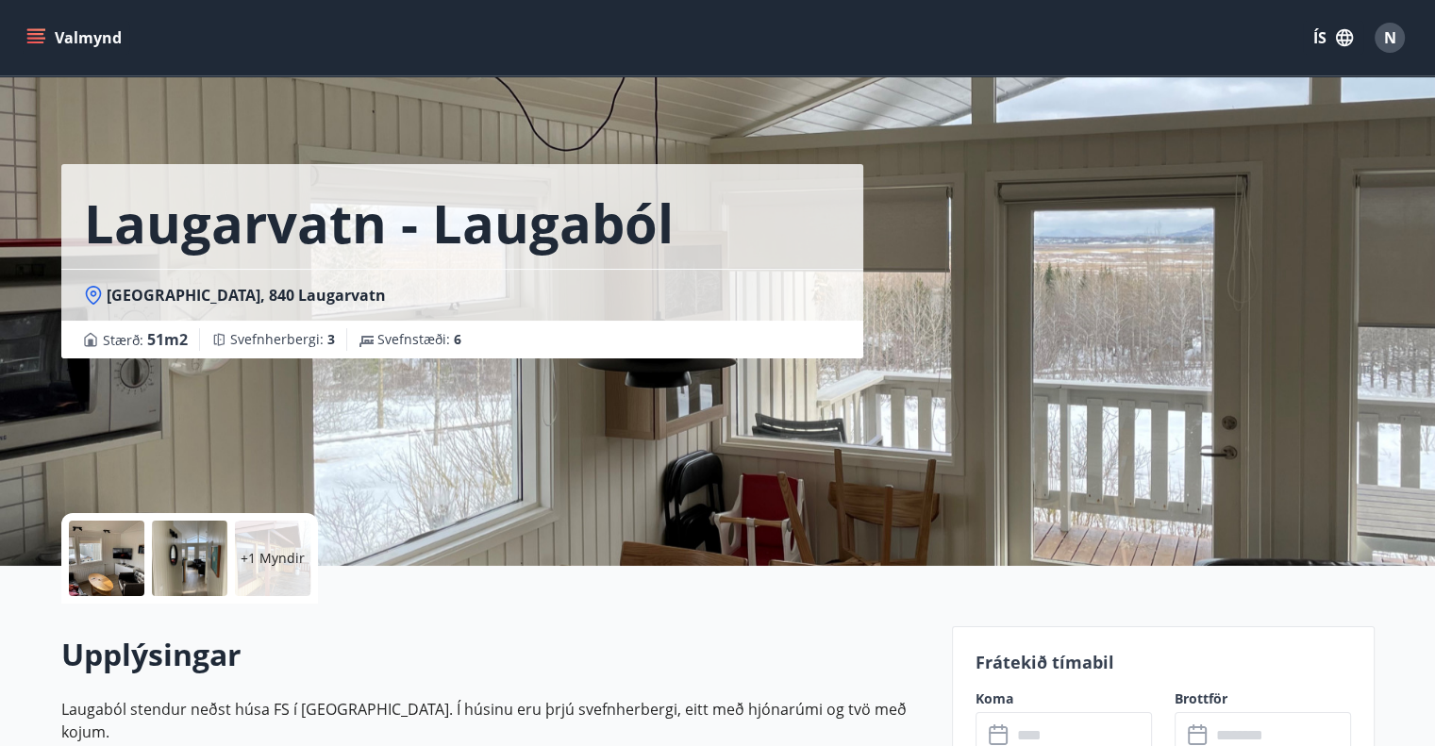
click at [121, 535] on div at bounding box center [106, 558] width 75 height 75
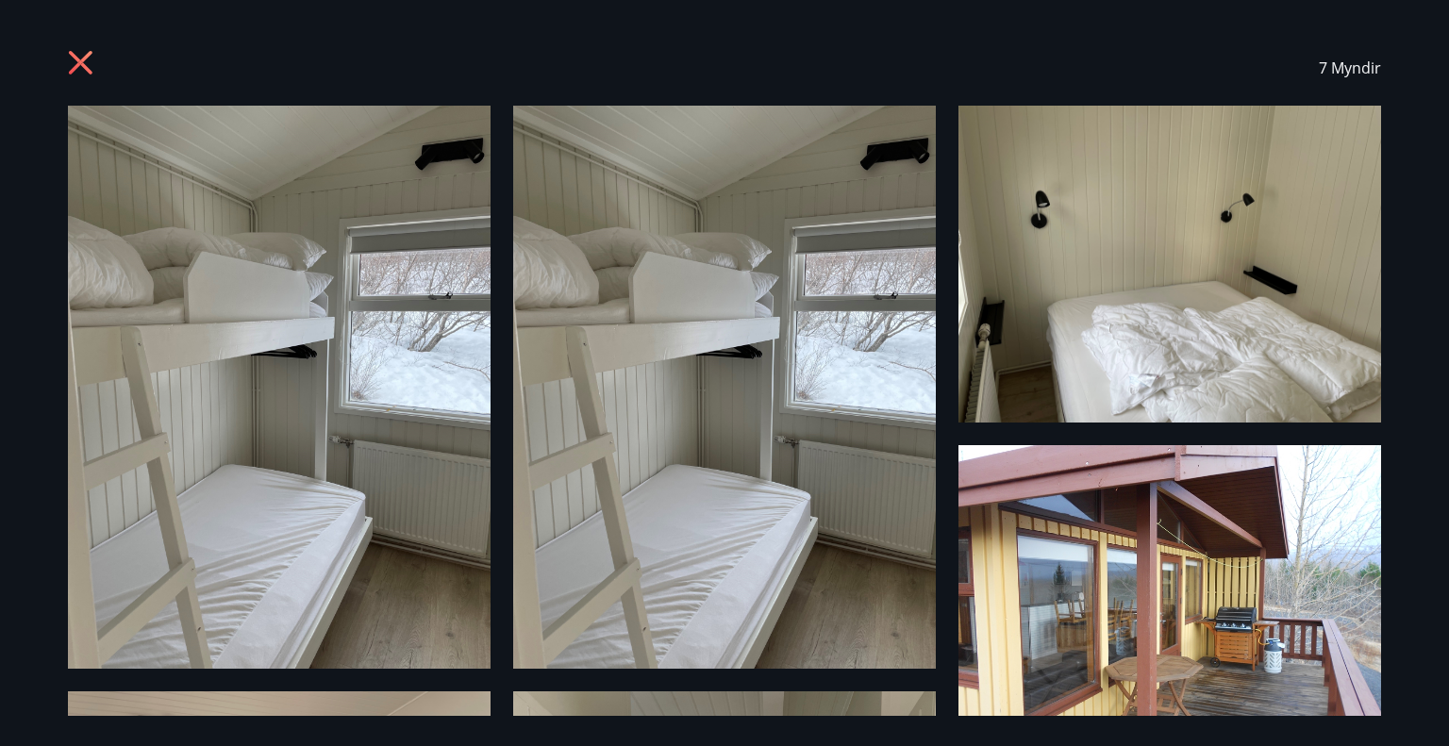
click at [66, 63] on div "7 Myndir" at bounding box center [724, 67] width 1358 height 75
click at [75, 63] on icon at bounding box center [83, 65] width 30 height 30
